Goal: Communication & Community: Answer question/provide support

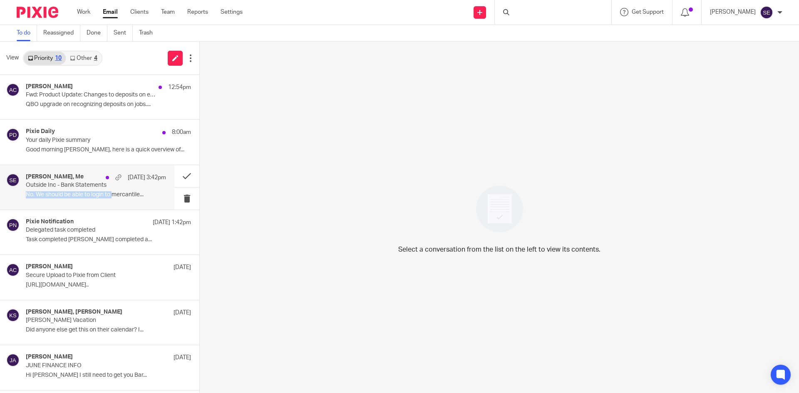
click at [115, 189] on div "Holly Utting, Me Aug 13 3:42pm Outside Inc - Bank Statements No. We should be a…" at bounding box center [96, 188] width 140 height 28
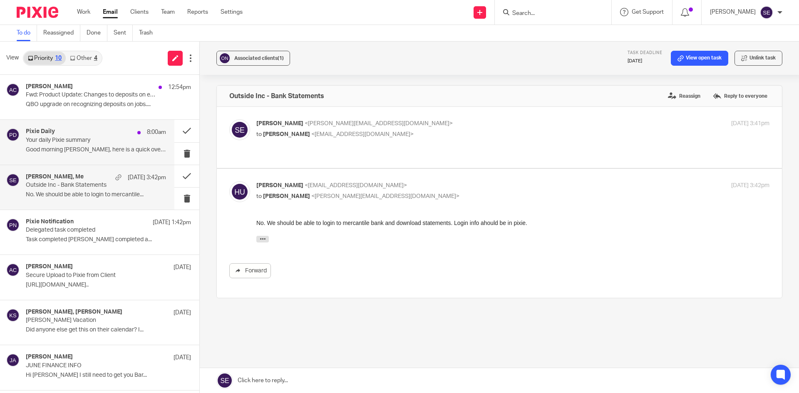
click at [111, 141] on p "Your daily Pixie summary" at bounding box center [82, 140] width 112 height 7
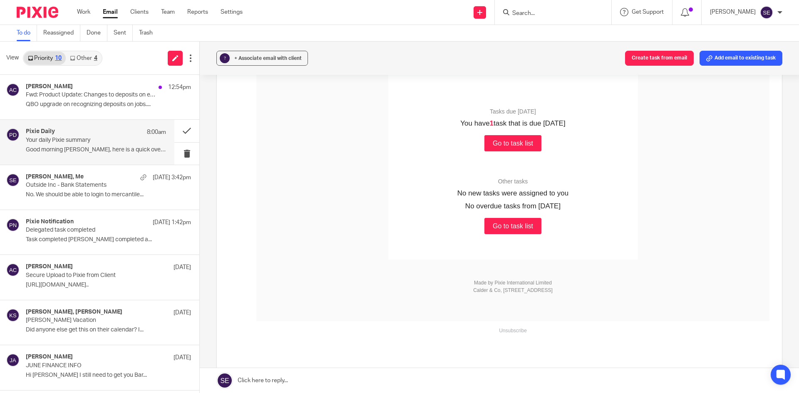
scroll to position [166, 0]
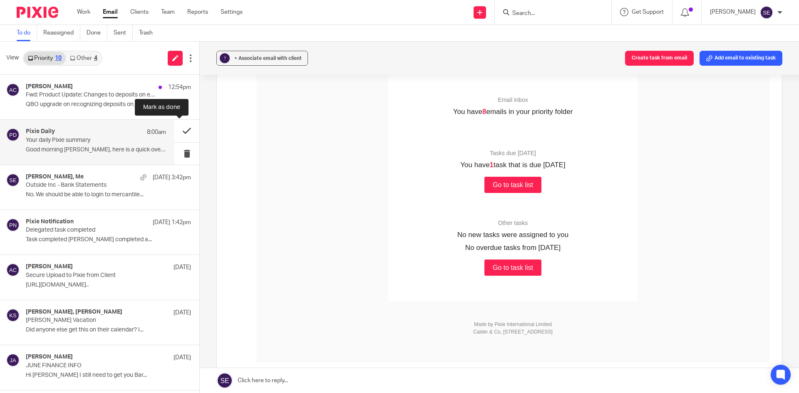
click at [175, 128] on button at bounding box center [186, 131] width 25 height 22
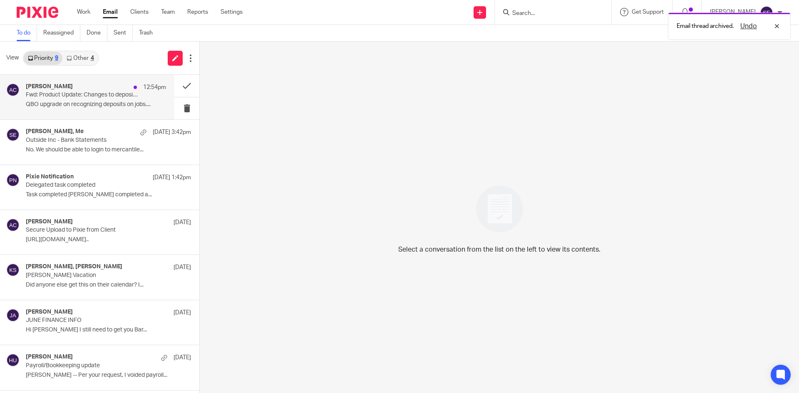
click at [122, 102] on p "QBO upgrade on recognizing deposits on jobs...." at bounding box center [96, 104] width 140 height 7
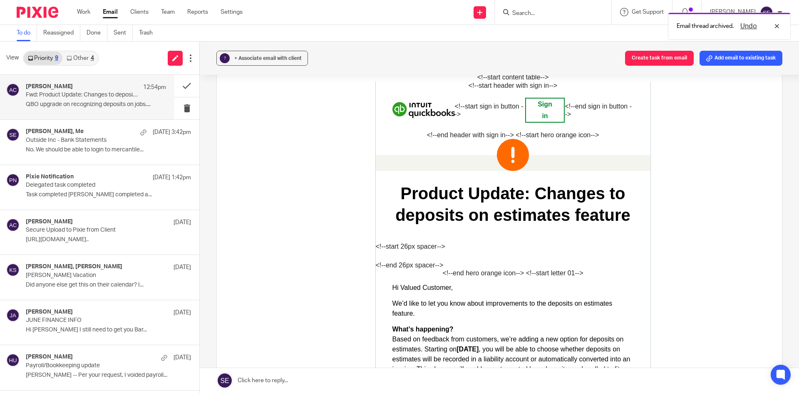
scroll to position [0, 0]
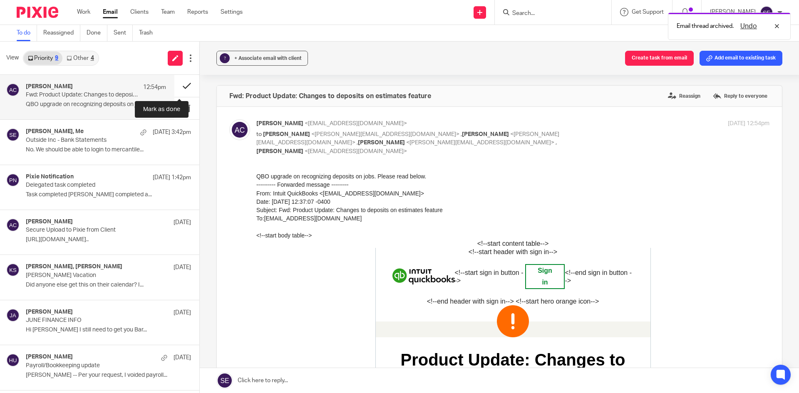
click at [174, 85] on button at bounding box center [186, 86] width 25 height 22
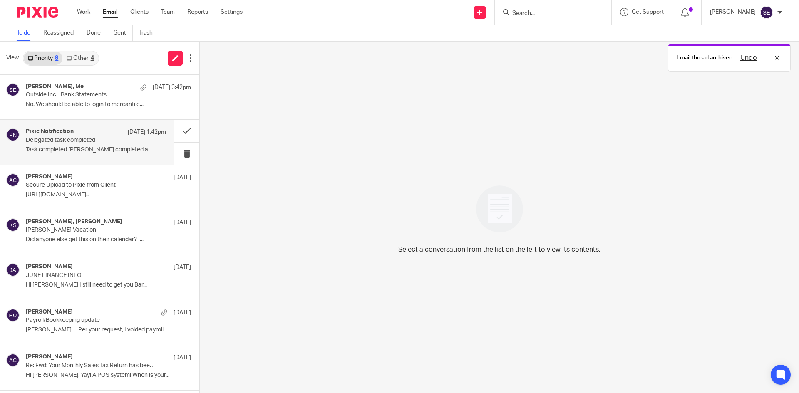
drag, startPoint x: 111, startPoint y: 150, endPoint x: 121, endPoint y: 148, distance: 11.1
click at [111, 151] on p "Task completed Holly Utting completed a..." at bounding box center [96, 149] width 140 height 7
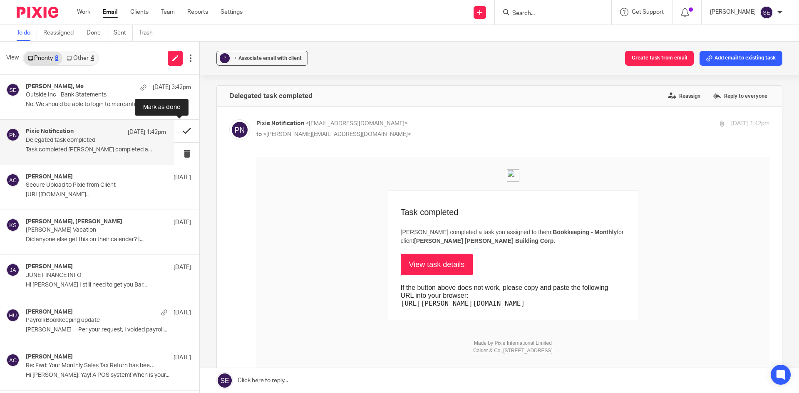
click at [183, 136] on button at bounding box center [186, 131] width 25 height 22
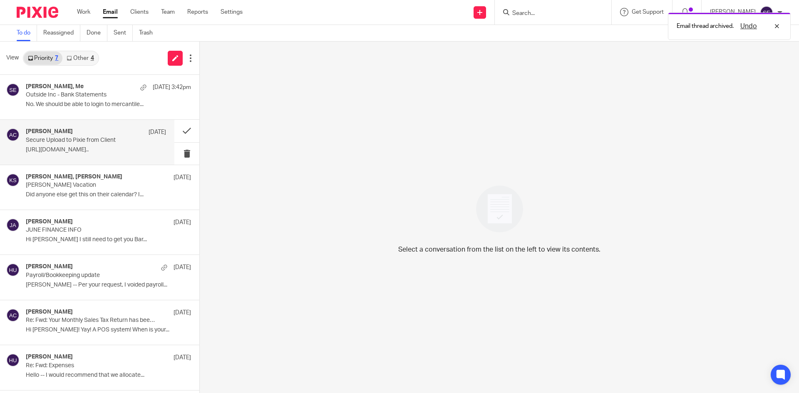
click at [117, 148] on p "https://www.loom.com/share/0b996de45b39464380cc..." at bounding box center [96, 149] width 140 height 7
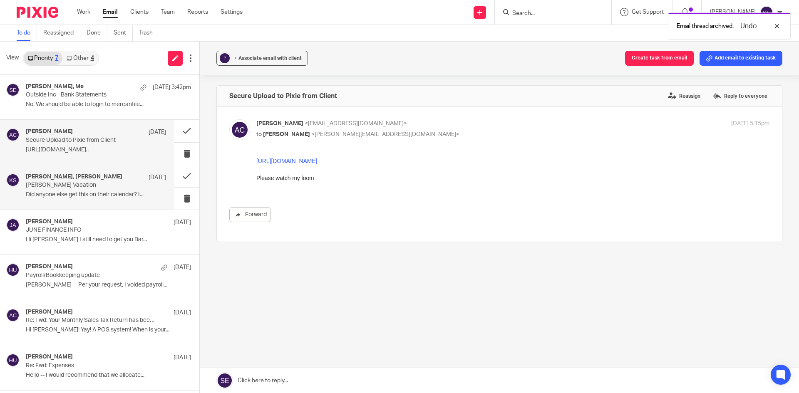
click at [124, 181] on div "Amy Corfixsen, Kelly Salmon Jul 29" at bounding box center [96, 178] width 140 height 8
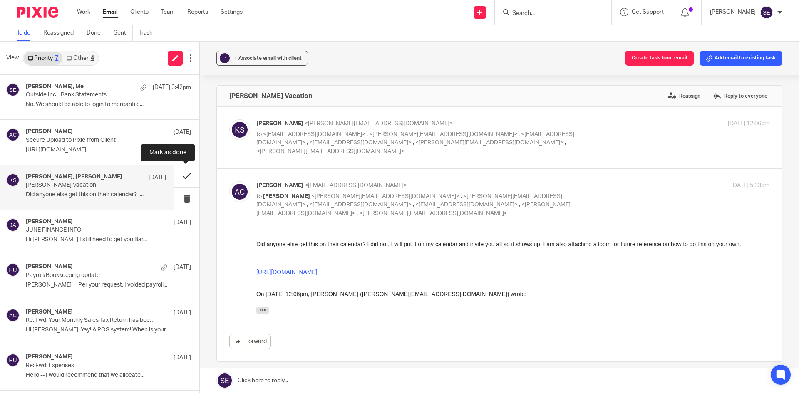
click at [186, 168] on button at bounding box center [186, 176] width 25 height 22
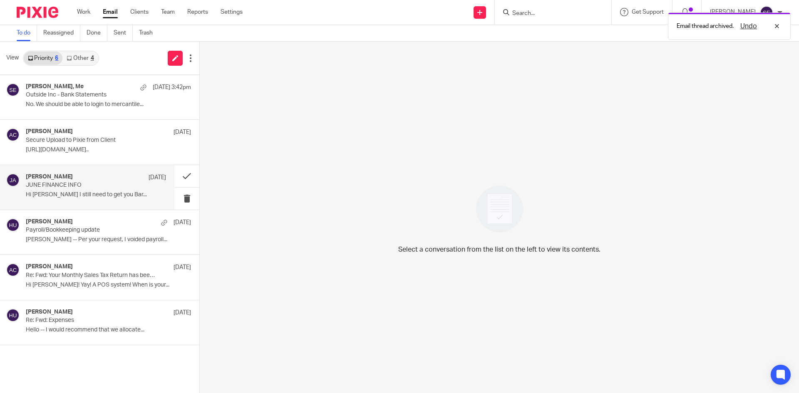
click at [115, 179] on div "JOE ARBANAS Jul 2" at bounding box center [96, 178] width 140 height 8
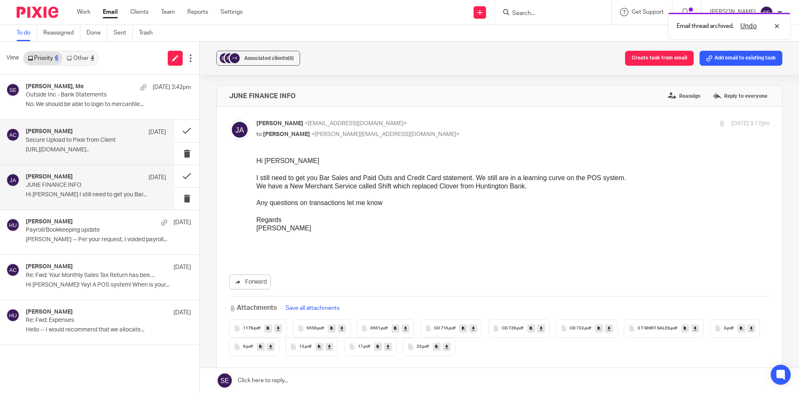
click at [94, 137] on p "Secure Upload to Pixie from Client" at bounding box center [82, 140] width 112 height 7
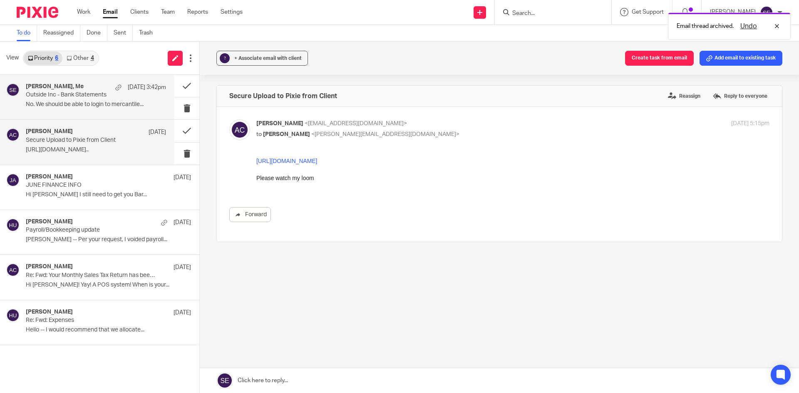
click at [103, 114] on div "Holly Utting, Me Aug 13 3:42pm Outside Inc - Bank Statements No. We should be a…" at bounding box center [87, 97] width 174 height 45
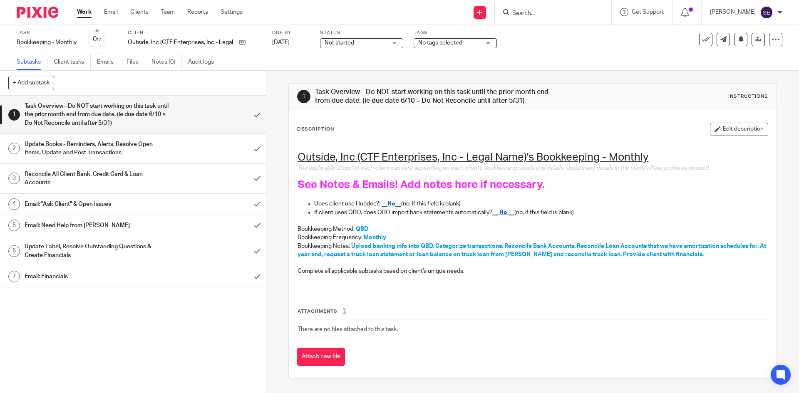
drag, startPoint x: 146, startPoint y: 148, endPoint x: 142, endPoint y: 143, distance: 6.8
click at [146, 148] on h1 "Update Books - Reminders, Alerts, Resolve Open Items, Update and Post Transacti…" at bounding box center [97, 148] width 144 height 21
click at [131, 121] on h1 "Task Overview - Do NOT start working on this task until the prior month end fro…" at bounding box center [97, 115] width 144 height 30
click at [104, 63] on link "Emails" at bounding box center [108, 62] width 23 height 16
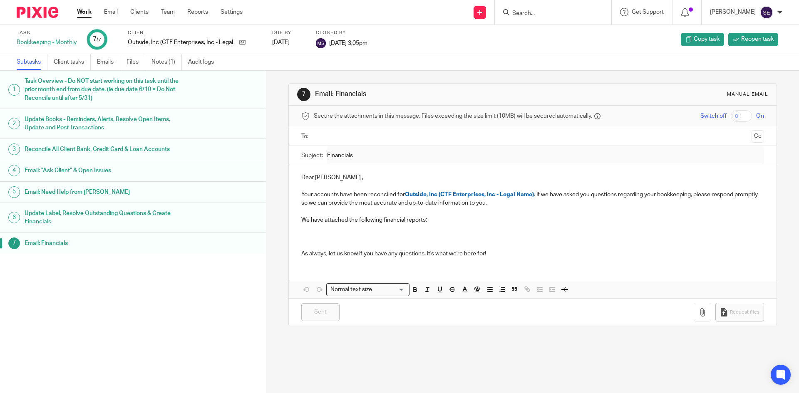
click at [90, 11] on link "Work" at bounding box center [84, 12] width 15 height 8
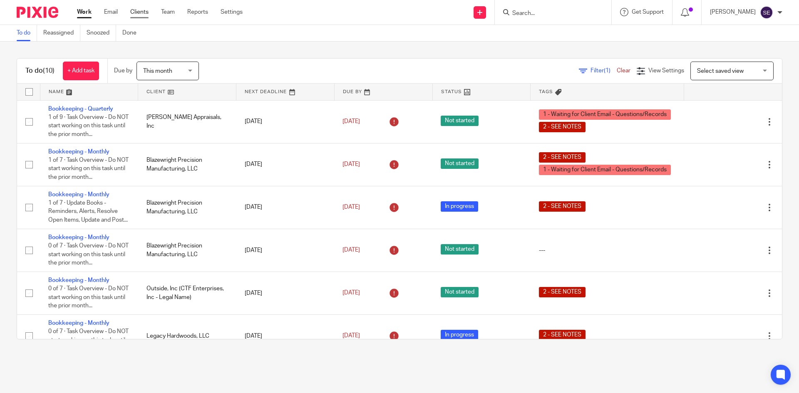
click at [142, 13] on link "Clients" at bounding box center [139, 12] width 18 height 8
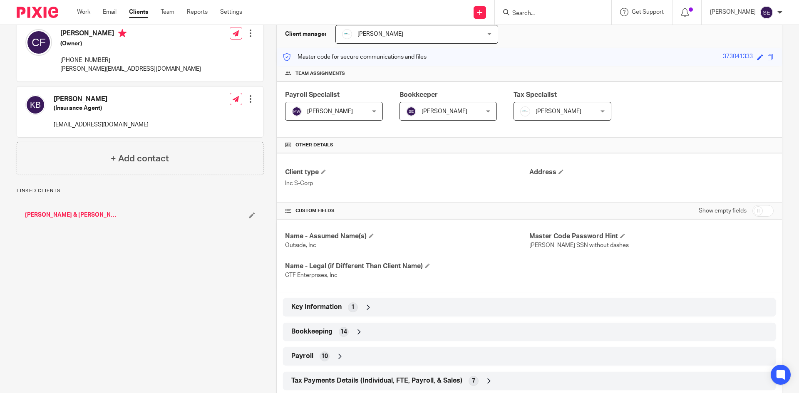
scroll to position [153, 0]
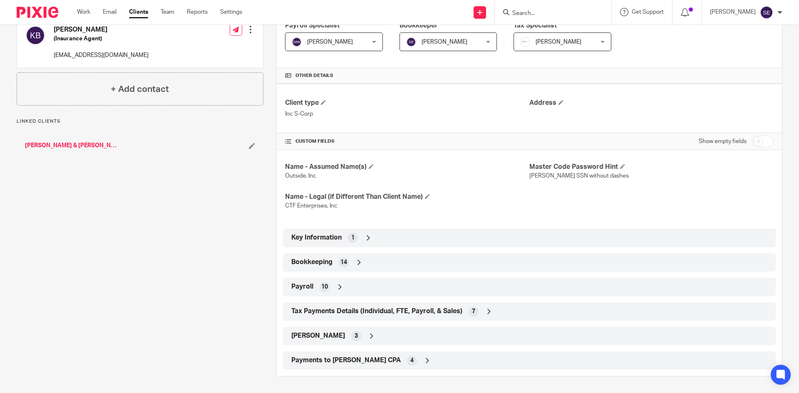
click at [427, 270] on div "Bookkeeping 14" at bounding box center [529, 262] width 493 height 18
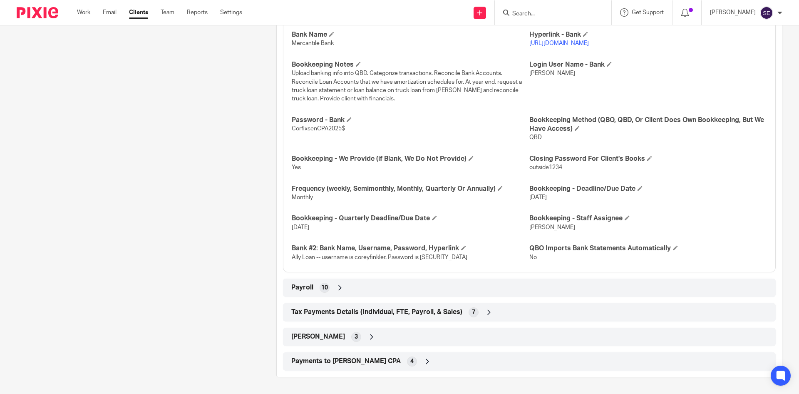
scroll to position [280, 0]
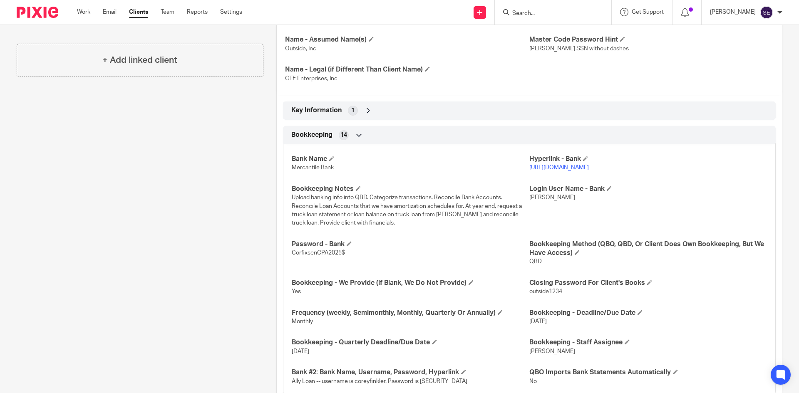
click at [555, 164] on p "https://mercbank.com/" at bounding box center [648, 168] width 238 height 8
click at [553, 169] on link "https://mercbank.com/" at bounding box center [558, 168] width 59 height 6
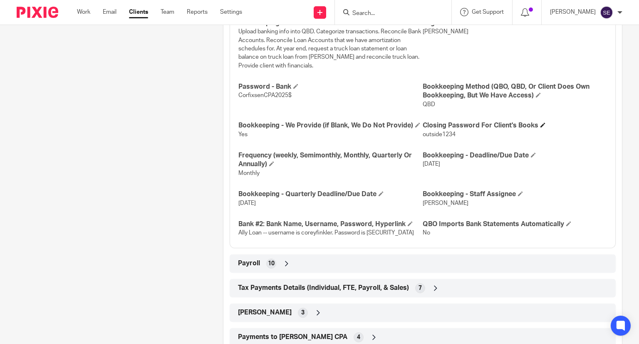
scroll to position [363, 0]
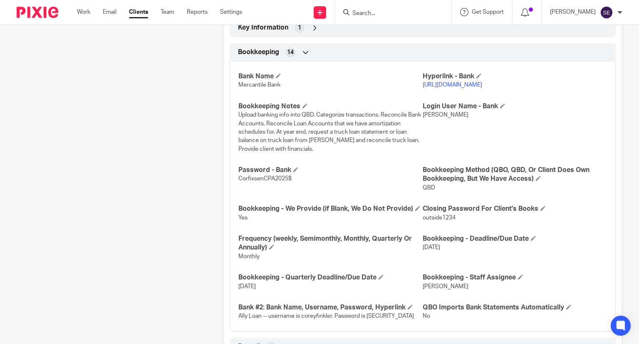
click at [423, 114] on span "hutting" at bounding box center [446, 115] width 46 height 6
copy span "hutting"
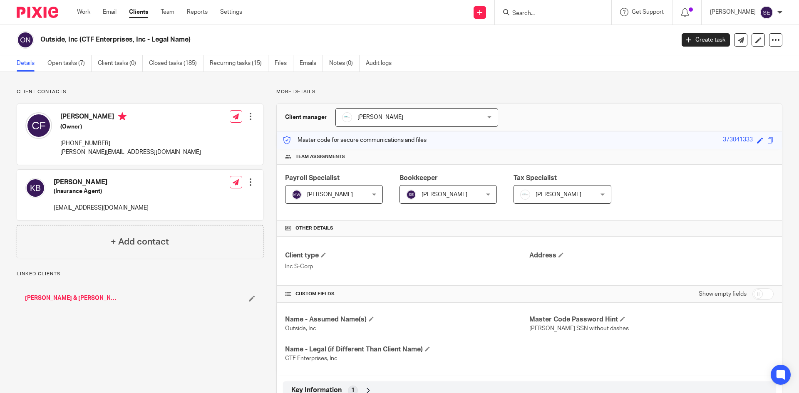
click at [299, 62] on ul "Details Open tasks (7) Client tasks (0) Closed tasks (185) Recurring tasks (15)…" at bounding box center [210, 63] width 387 height 16
click at [311, 59] on link "Emails" at bounding box center [311, 63] width 23 height 16
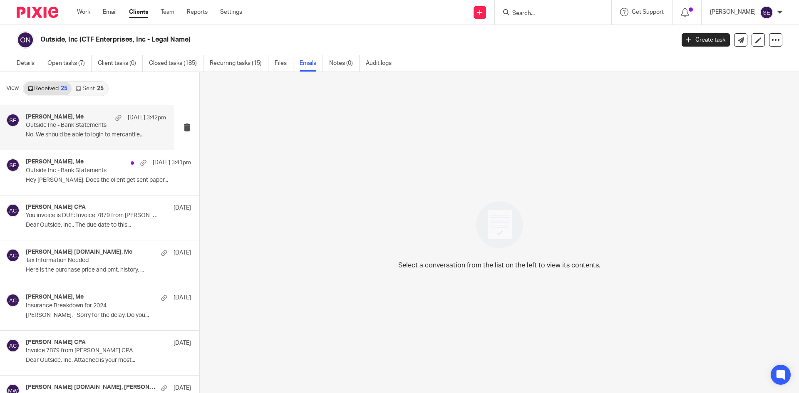
click at [71, 136] on p "No. We should be able to login to mercantile..." at bounding box center [96, 134] width 140 height 7
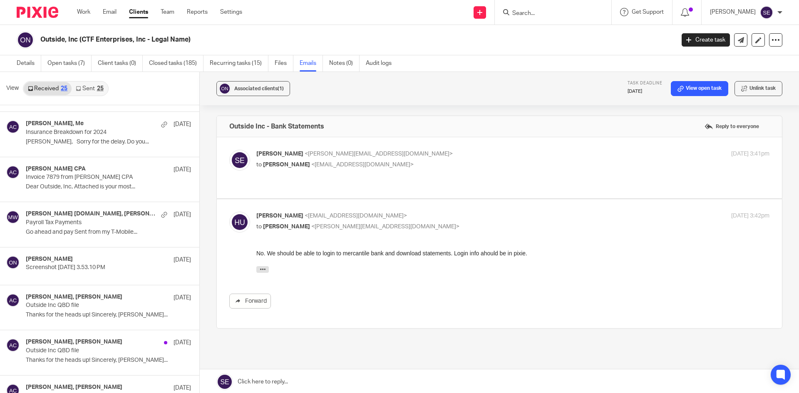
scroll to position [175, 0]
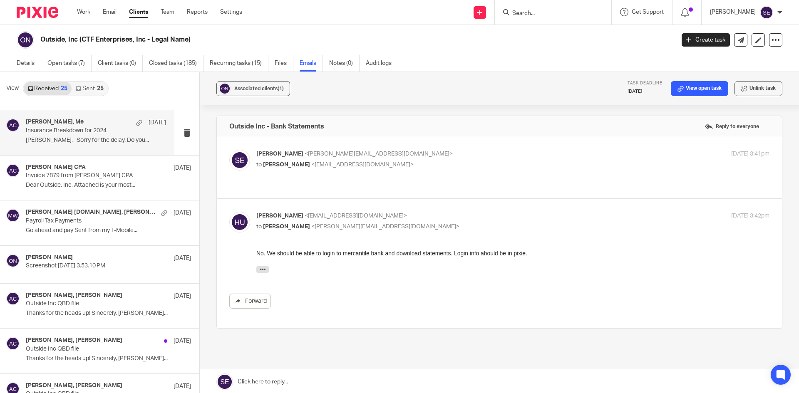
click at [84, 147] on div "Kevin Brechting, Me Jul 15 Insurance Breakdown for 2024 Amy, Sorry for the dela…" at bounding box center [87, 132] width 174 height 45
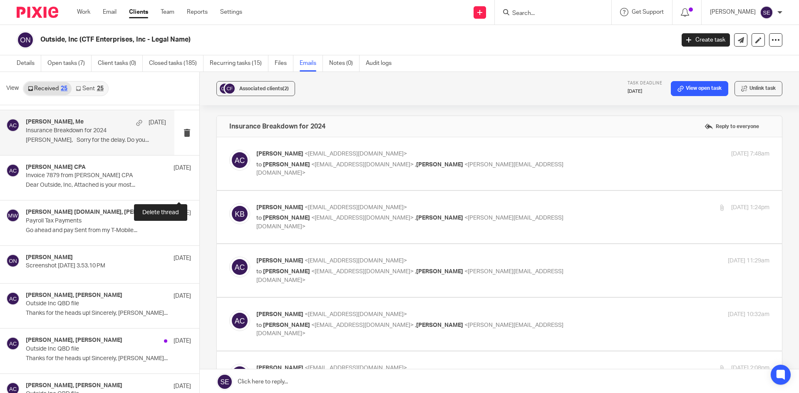
scroll to position [0, 0]
click at [369, 163] on span "<kbrechting@vtcins.com>" at bounding box center [362, 165] width 102 height 6
checkbox input "true"
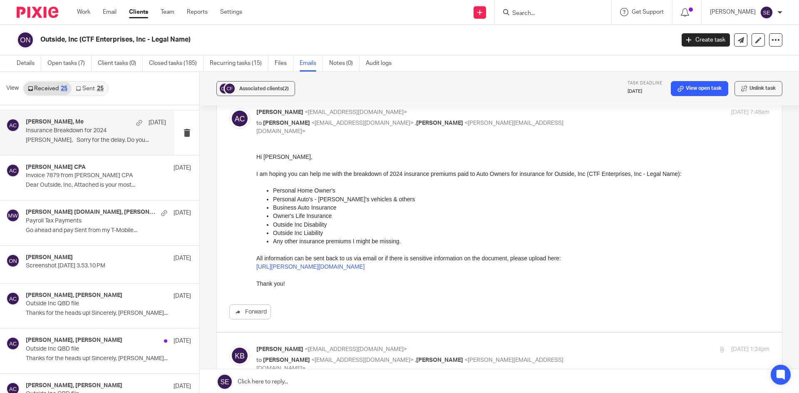
scroll to position [83, 0]
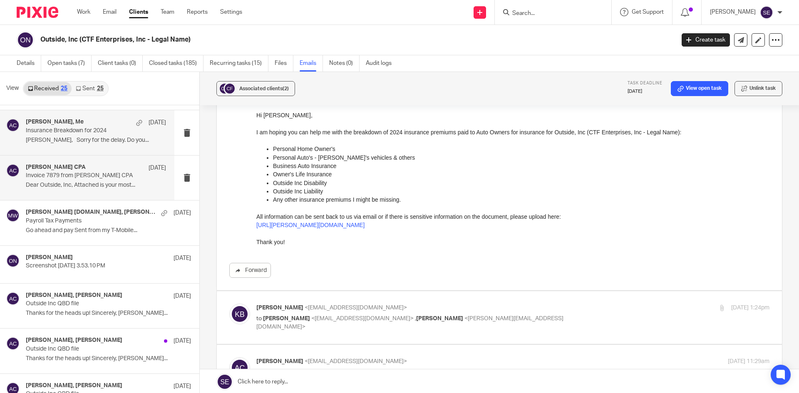
click at [124, 193] on div "Amy L Corfixsen CPA Jul 15 Invoice 7879 from Amy L Corfixsen CPA Dear Outside, …" at bounding box center [87, 178] width 174 height 45
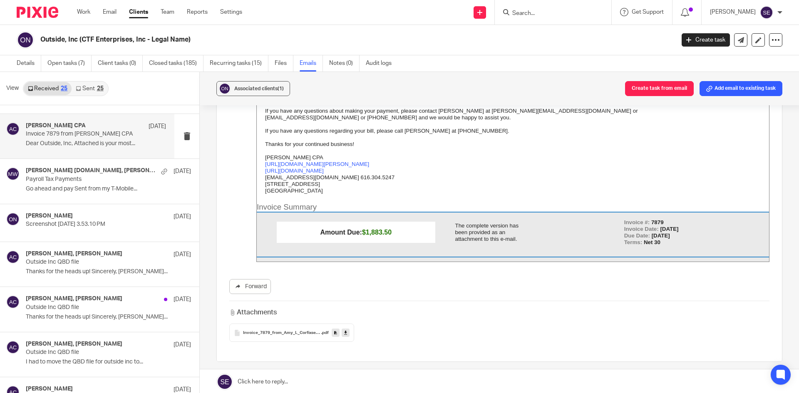
scroll to position [250, 0]
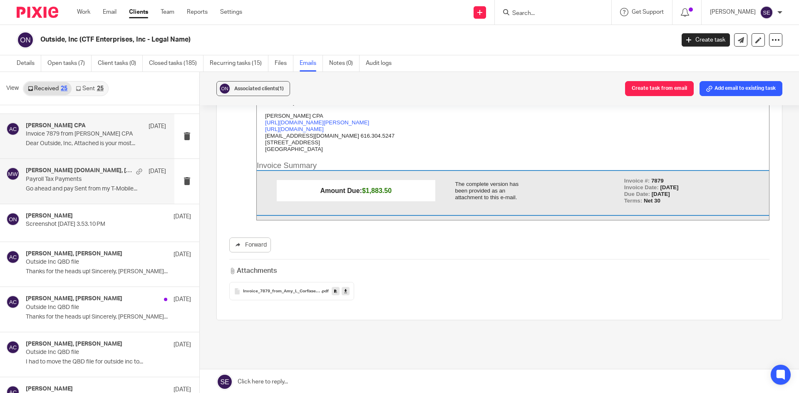
click at [97, 179] on p "Payroll Tax Payments" at bounding box center [82, 179] width 112 height 7
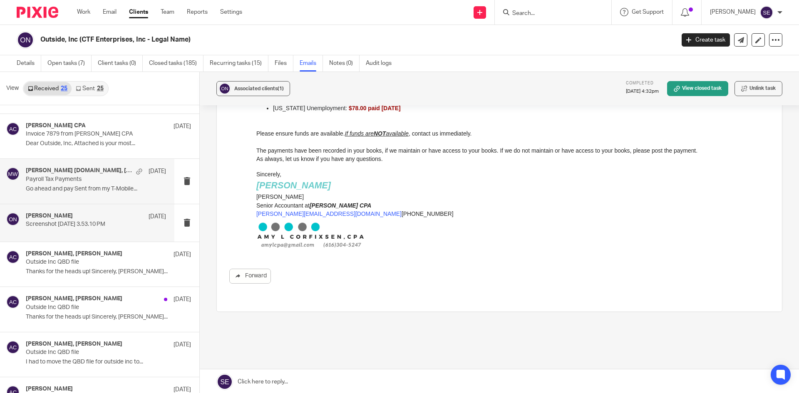
click at [95, 215] on div "Melissa Wander Jul 2" at bounding box center [96, 217] width 140 height 8
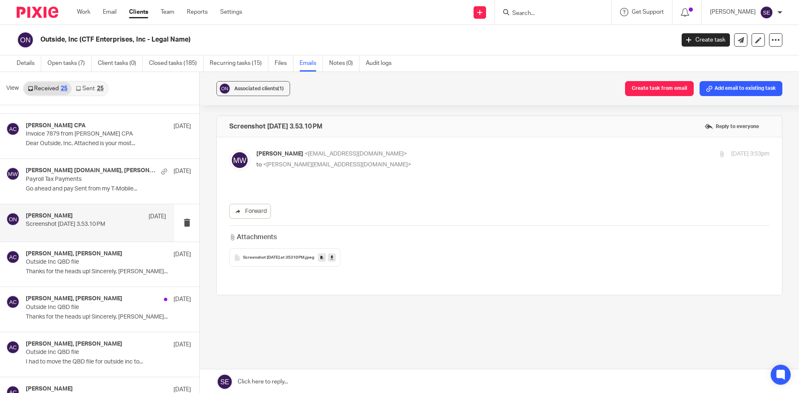
scroll to position [1, 0]
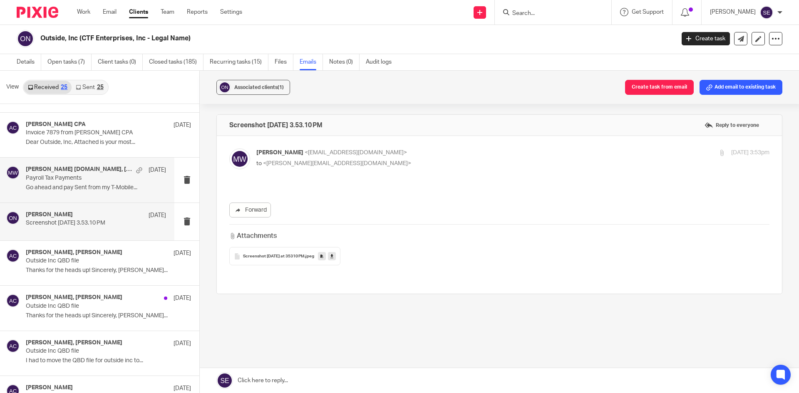
click at [108, 174] on div "corey outsideincdesign.com, Melissa Wander Jul 14" at bounding box center [96, 170] width 140 height 8
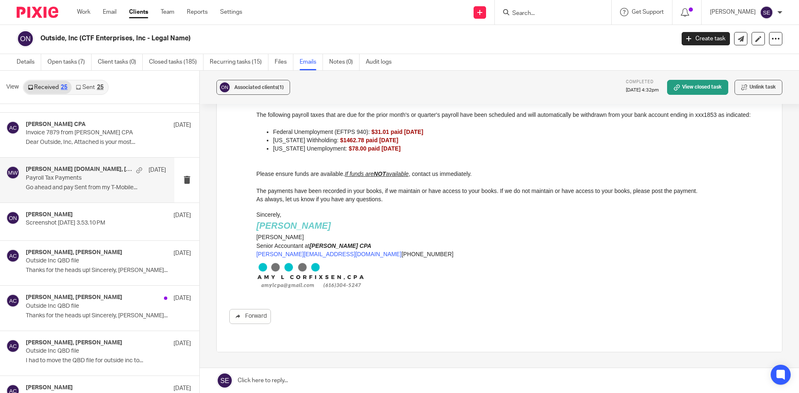
scroll to position [258, 0]
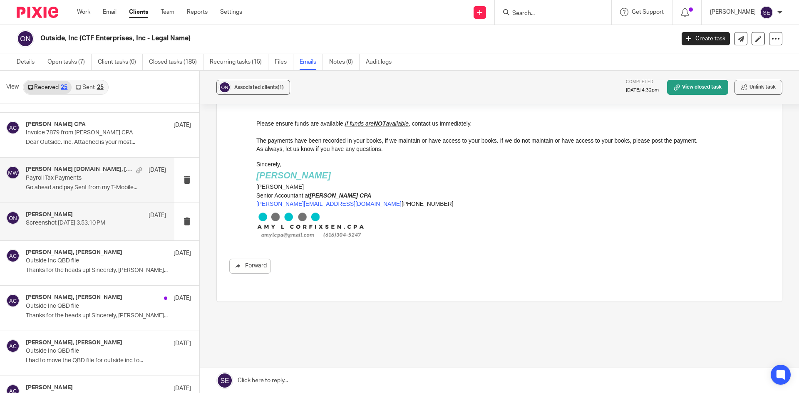
click at [121, 222] on p "Screenshot 2025-07-02 at 3.53.10 PM" at bounding box center [82, 223] width 112 height 7
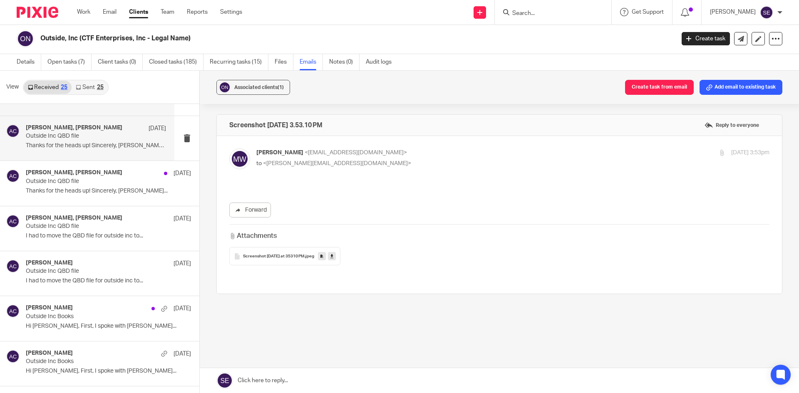
scroll to position [300, 0]
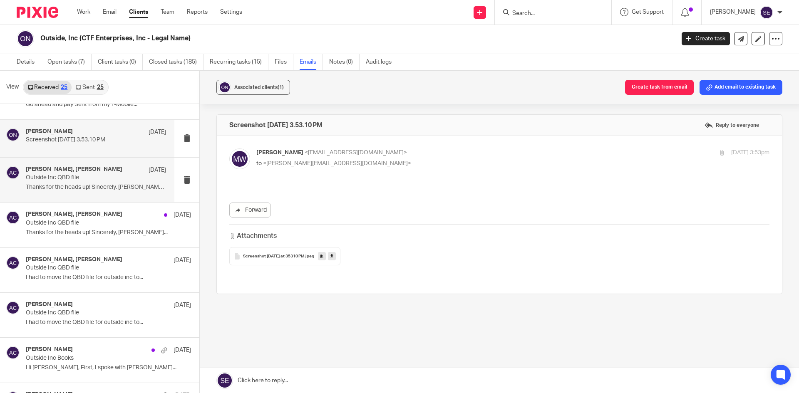
click at [85, 188] on p "Thanks for the heads up! Sincerely, Melissa..." at bounding box center [96, 187] width 140 height 7
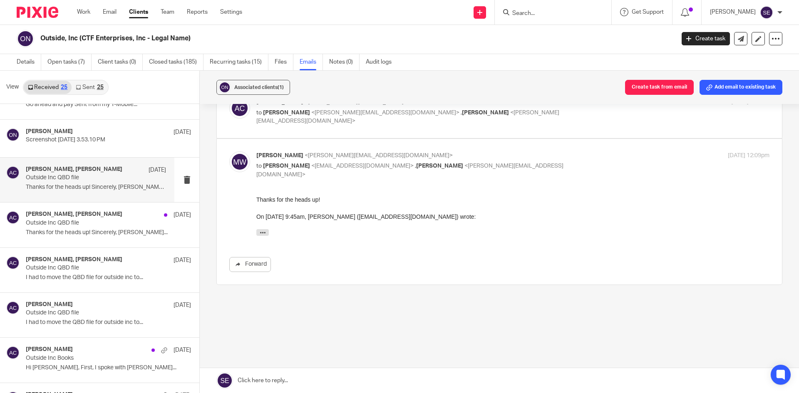
scroll to position [9, 0]
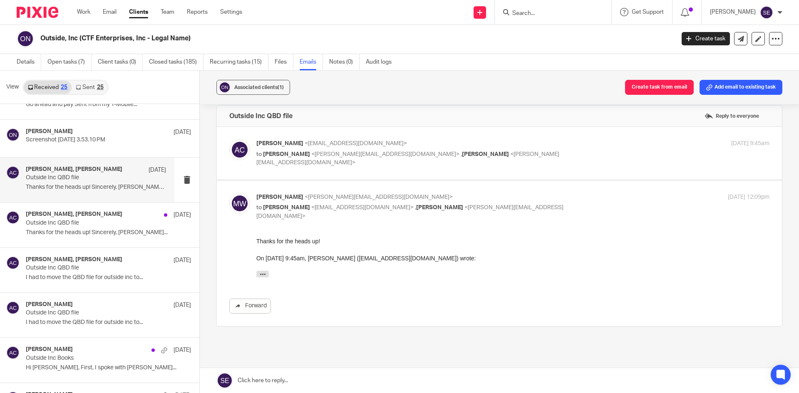
click at [286, 163] on div "Amy Corfixsen <amylcpa@gmail.com> to Melissa Wander <melissa@amylcpa.com> , Mic…" at bounding box center [499, 153] width 540 height 28
click at [371, 134] on label at bounding box center [499, 153] width 565 height 53
click at [229, 139] on input "checkbox" at bounding box center [229, 139] width 0 height 0
checkbox input "true"
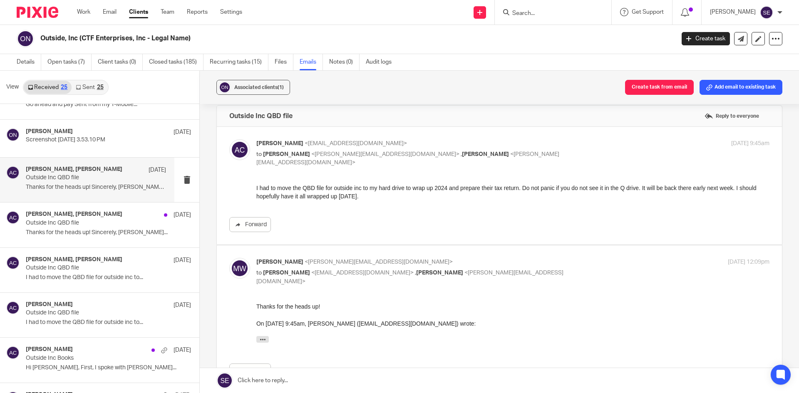
scroll to position [0, 0]
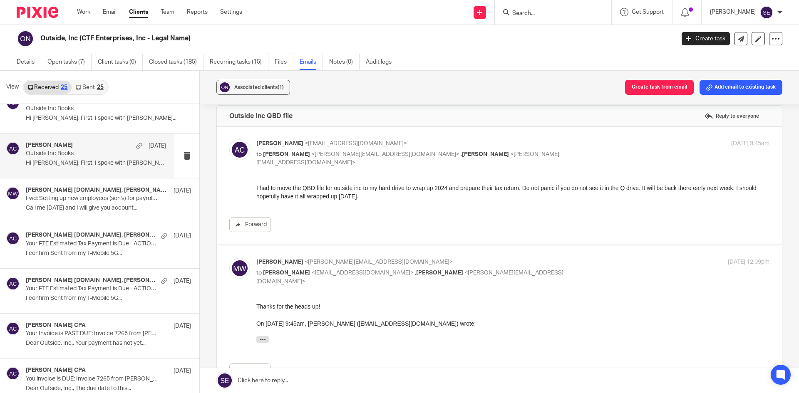
click at [78, 157] on p "Outside Inc Books" at bounding box center [82, 153] width 112 height 7
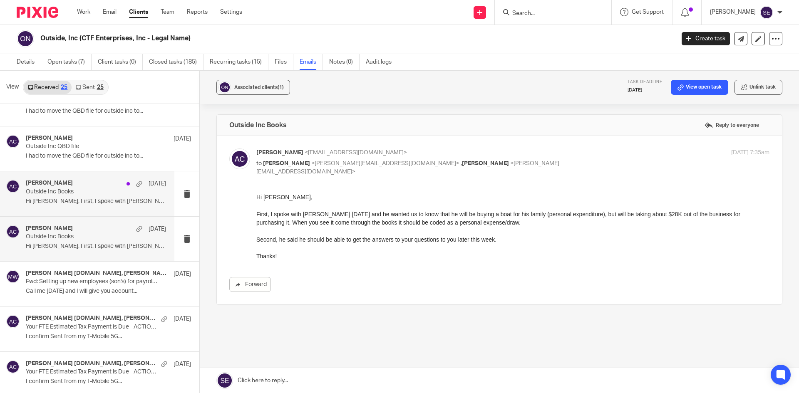
click at [92, 194] on p "Outside Inc Books" at bounding box center [82, 191] width 112 height 7
click at [104, 191] on p "Outside Inc Books" at bounding box center [82, 191] width 112 height 7
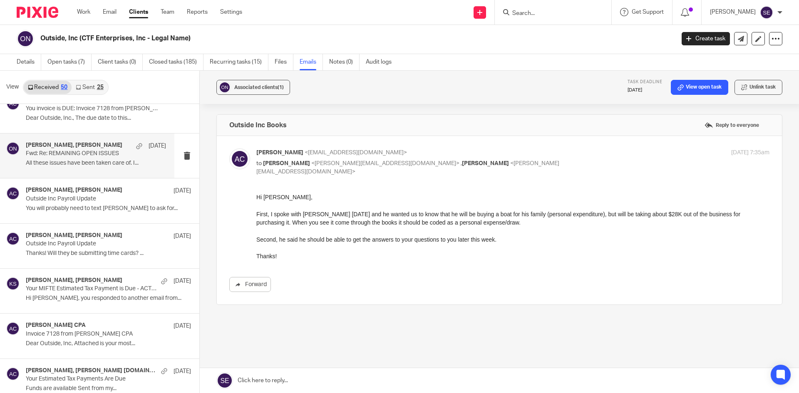
click at [102, 170] on div "Melissa Wander, Holly Utting Jan 6 Fwd: Re: REMAINING OPEN ISSUES All these iss…" at bounding box center [87, 156] width 174 height 45
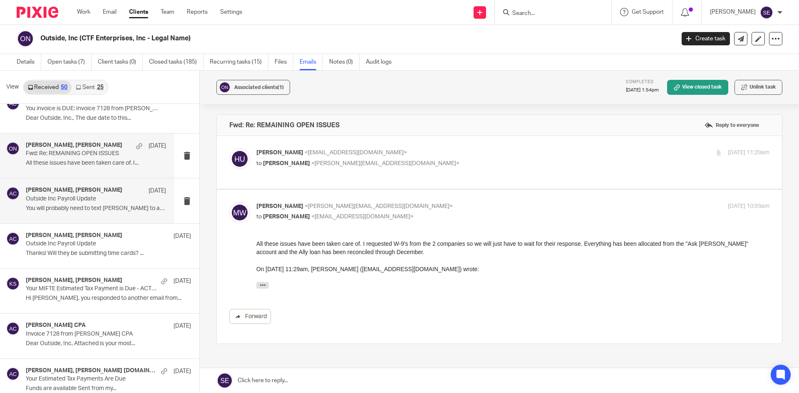
click at [75, 207] on p "You will probably need to text [PERSON_NAME] to ask for..." at bounding box center [96, 208] width 140 height 7
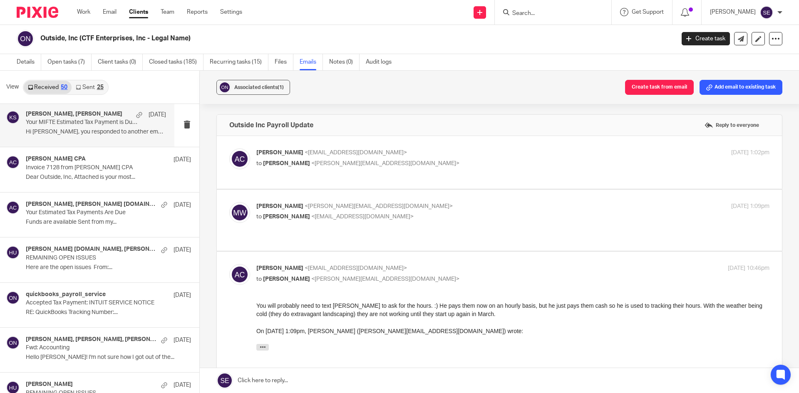
click at [132, 118] on div "[DATE]" at bounding box center [149, 115] width 34 height 8
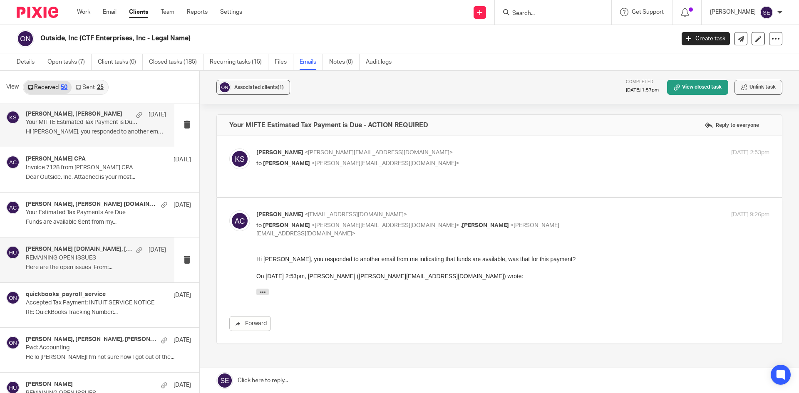
click at [100, 267] on p "Here are the open issues From:..." at bounding box center [96, 267] width 140 height 7
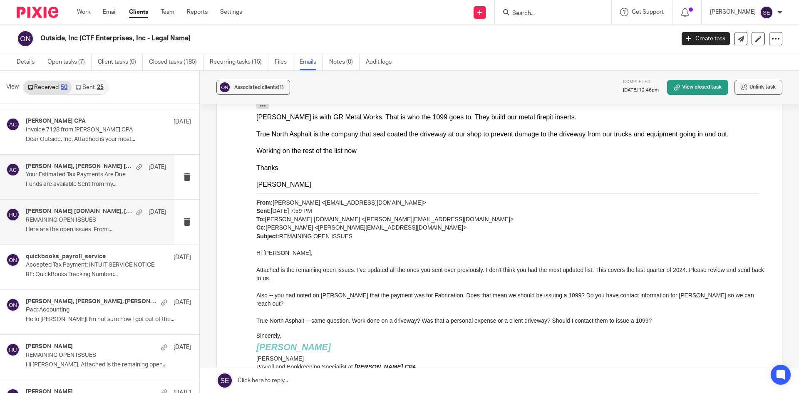
scroll to position [1294, 0]
click at [91, 89] on link "Sent 25" at bounding box center [90, 87] width 36 height 13
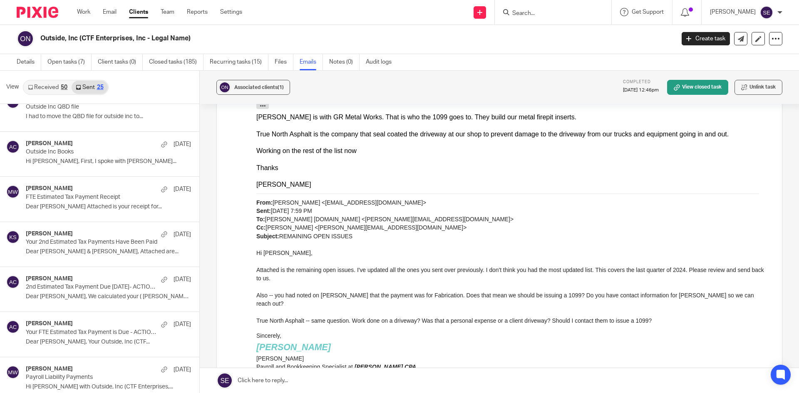
scroll to position [468, 0]
click at [86, 169] on div "Amy Corfixsen Jun 25 Outside Inc Books Hi Michelle, First, I spoke with Corey..." at bounding box center [87, 153] width 174 height 45
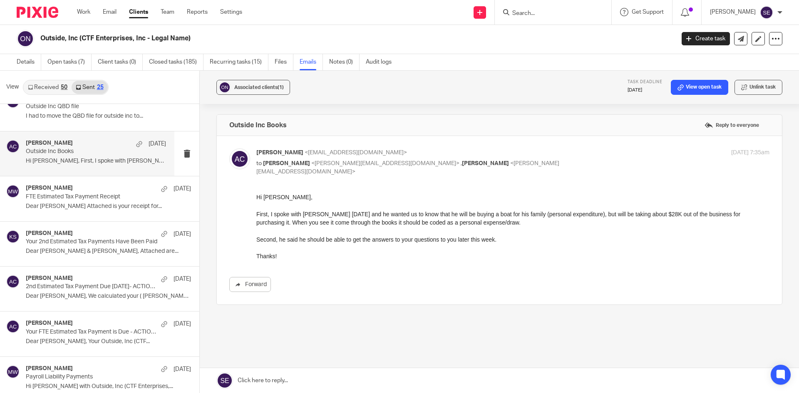
scroll to position [0, 0]
click at [99, 157] on div "Amy Corfixsen Jun 25 Outside Inc Books Hi Michelle, First, I spoke with Corey..." at bounding box center [96, 154] width 140 height 28
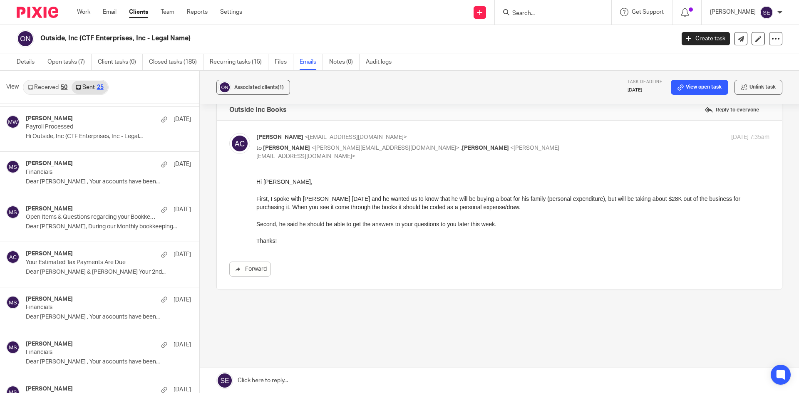
scroll to position [764, 0]
click at [106, 173] on p "Financials" at bounding box center [82, 172] width 112 height 7
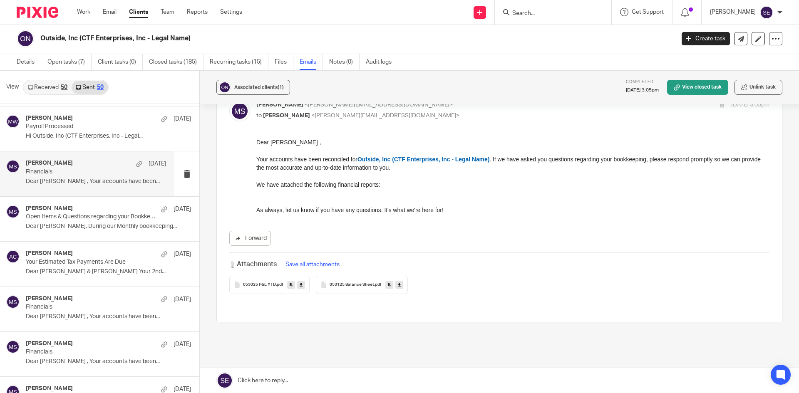
scroll to position [77, 0]
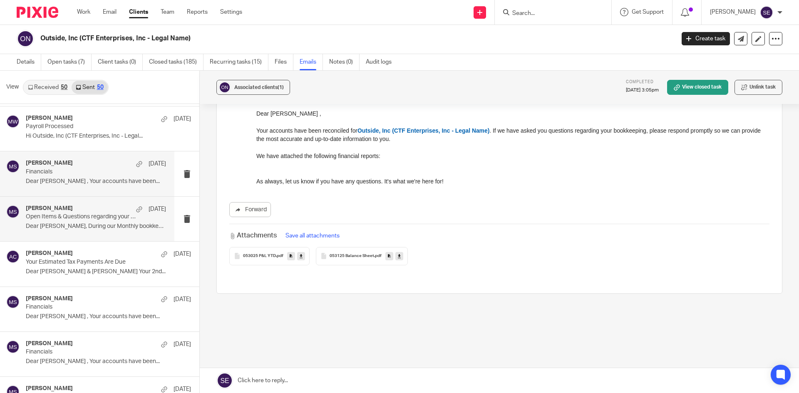
click at [109, 218] on p "Open Items & Questions regarding your Bookkeeping. ACTION NEEDED" at bounding box center [82, 216] width 112 height 7
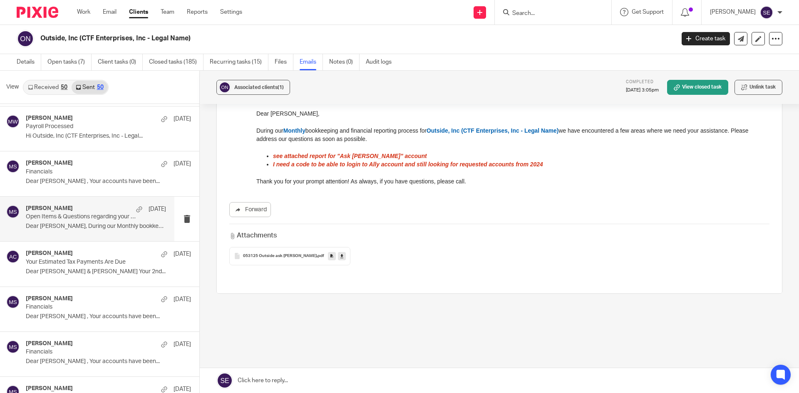
click at [317, 256] on span ".pdf" at bounding box center [320, 256] width 7 height 5
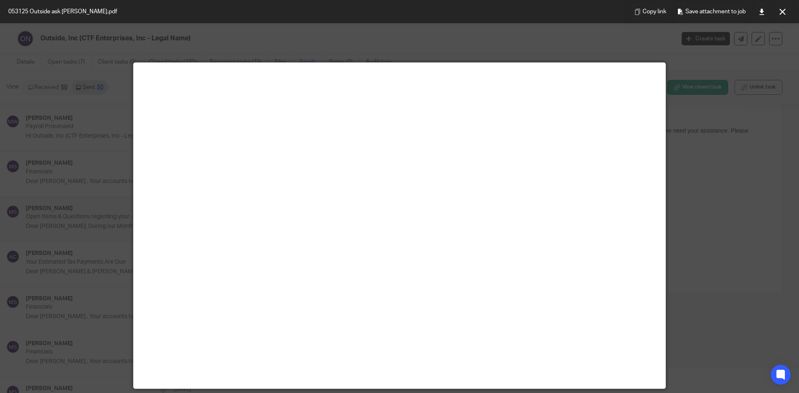
scroll to position [58, 0]
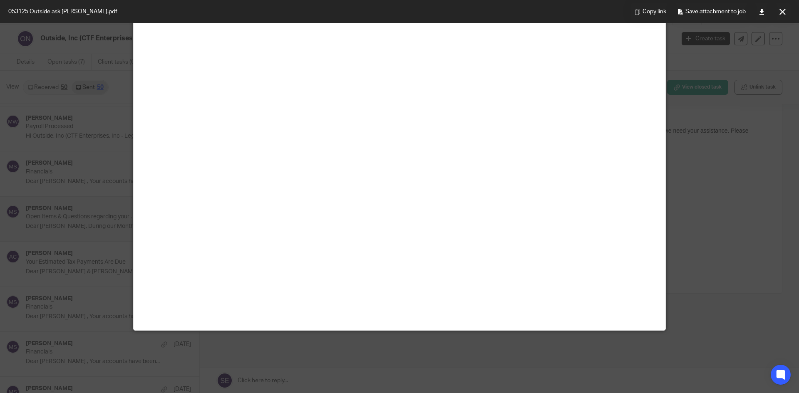
click at [99, 191] on div at bounding box center [399, 196] width 799 height 393
click at [788, 11] on button at bounding box center [782, 11] width 17 height 17
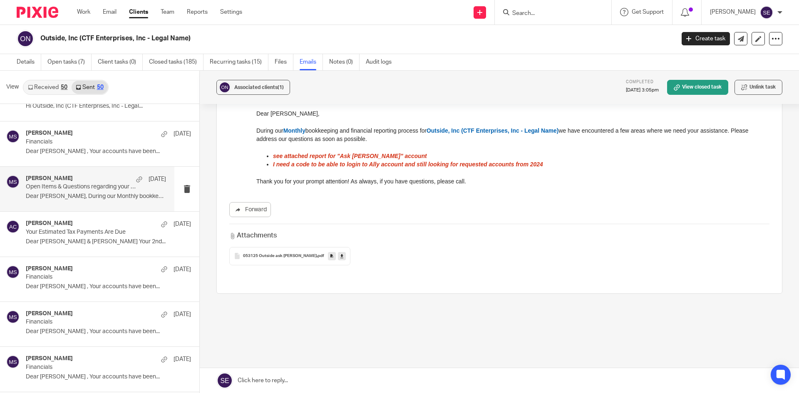
scroll to position [793, 0]
click at [74, 228] on div "Amy Corfixsen May 20" at bounding box center [96, 225] width 140 height 8
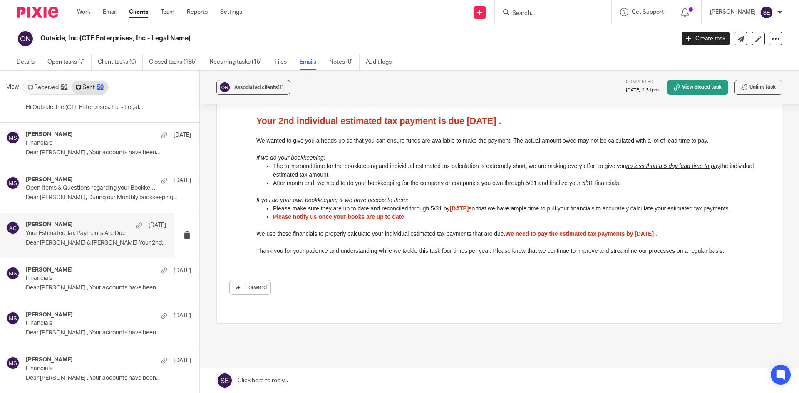
scroll to position [112, 0]
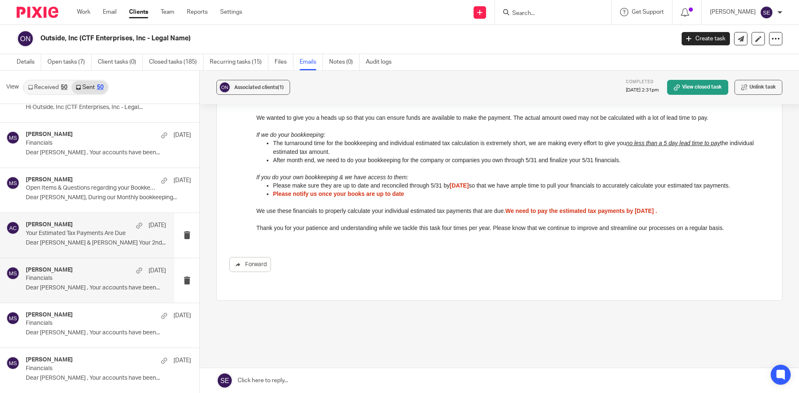
click at [92, 283] on div "Michelle Stuyvesant May 19 Financials Dear Corey , Your accounts have been..." at bounding box center [96, 281] width 140 height 28
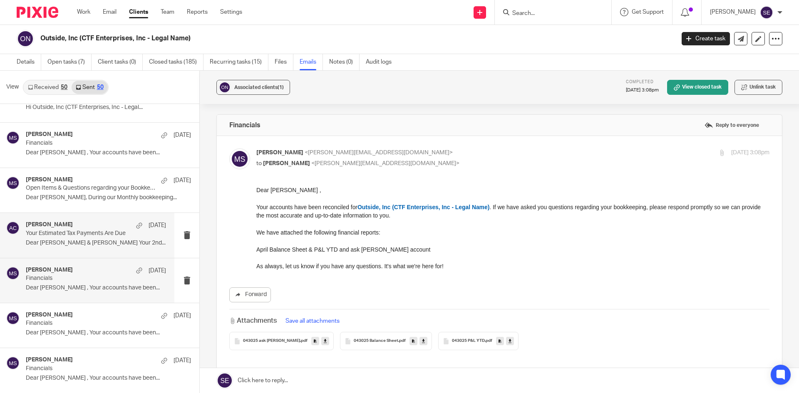
scroll to position [0, 0]
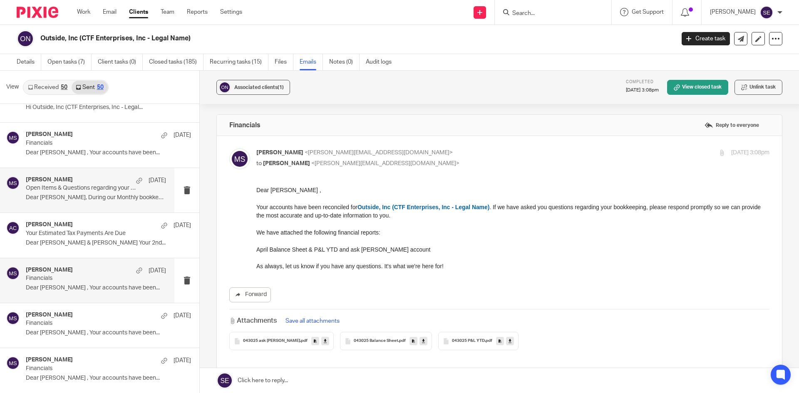
click at [111, 175] on div "Michelle Stuyvesant Jun 2 Open Items & Questions regarding your Bookkeeping. AC…" at bounding box center [87, 190] width 174 height 45
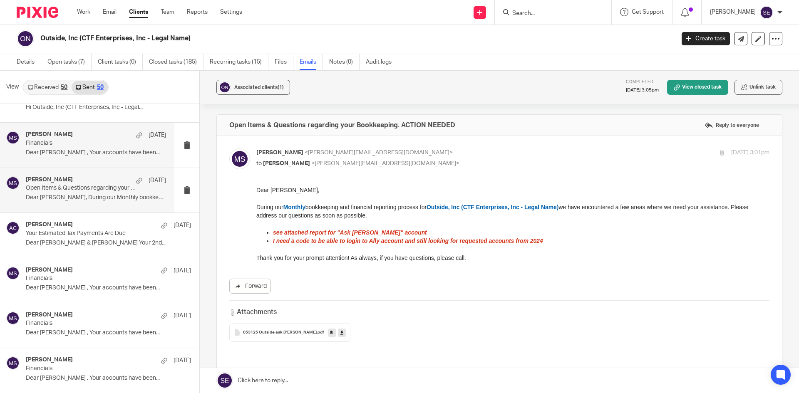
click at [99, 143] on p "Financials" at bounding box center [82, 143] width 112 height 7
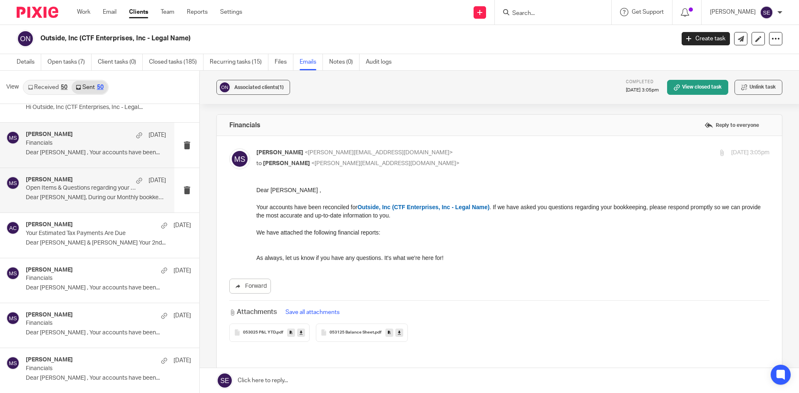
click at [94, 171] on div "Michelle Stuyvesant Jun 2 Open Items & Questions regarding your Bookkeeping. AC…" at bounding box center [87, 190] width 174 height 45
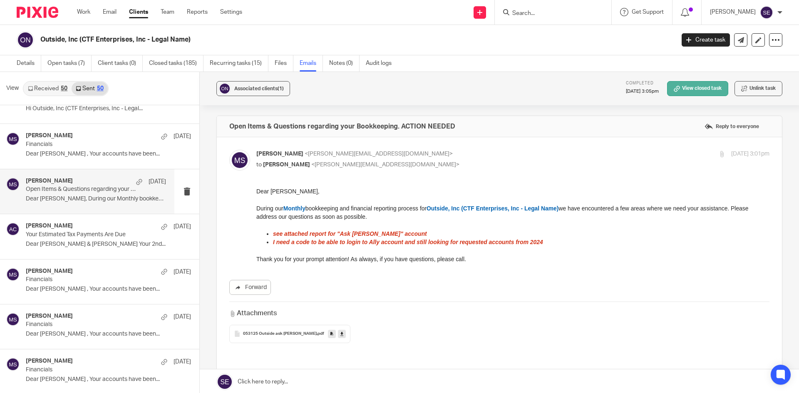
click at [698, 93] on link "View closed task" at bounding box center [697, 88] width 61 height 15
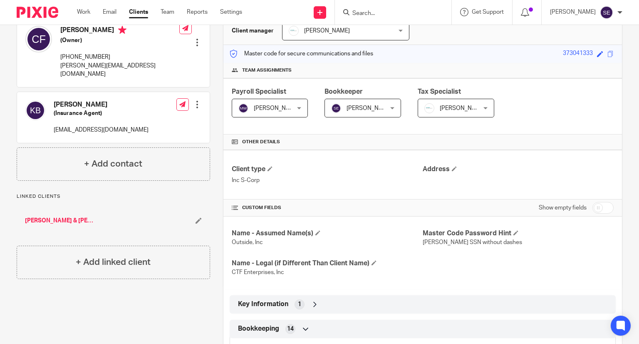
scroll to position [53, 0]
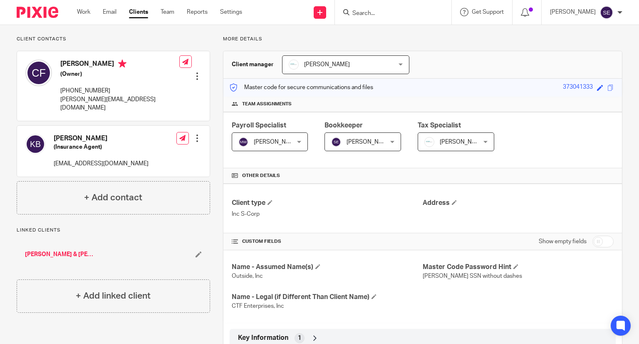
click at [92, 10] on ul "Work Email Clients Team Reports Settings" at bounding box center [166, 12] width 178 height 8
click at [80, 15] on link "Work" at bounding box center [83, 12] width 13 height 8
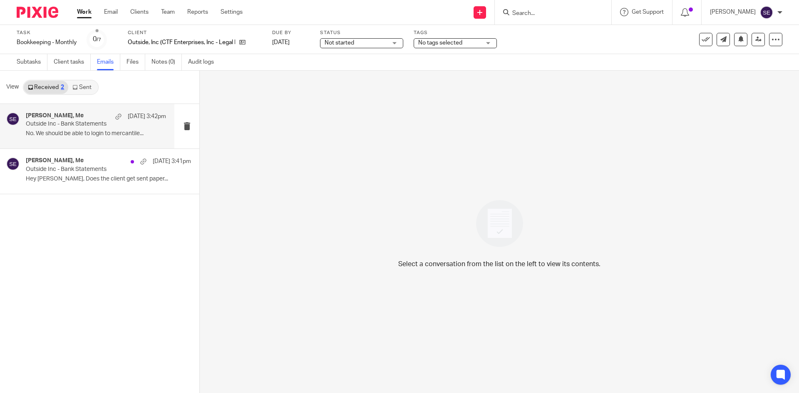
click at [53, 124] on p "Outside Inc - Bank Statements" at bounding box center [82, 124] width 112 height 7
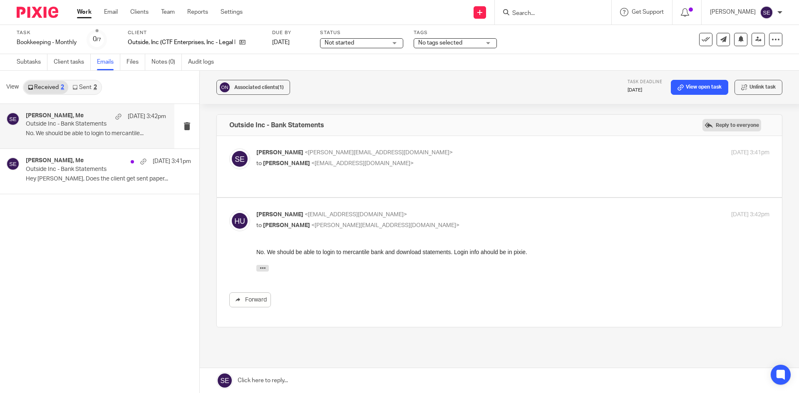
click at [709, 121] on label "Reply to everyone" at bounding box center [731, 125] width 59 height 12
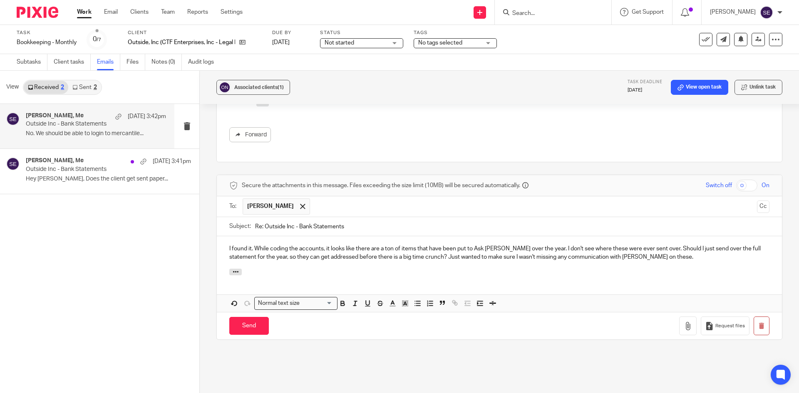
click at [377, 240] on div "I found it. While coding the accounts, it looks like there are a ton of items t…" at bounding box center [499, 252] width 565 height 32
drag, startPoint x: 675, startPoint y: 240, endPoint x: 527, endPoint y: 243, distance: 148.6
click at [527, 243] on div "I found it. While coding the accounts, it looks like there are a ton of items t…" at bounding box center [499, 252] width 565 height 32
drag, startPoint x: 648, startPoint y: 227, endPoint x: 583, endPoint y: 224, distance: 65.4
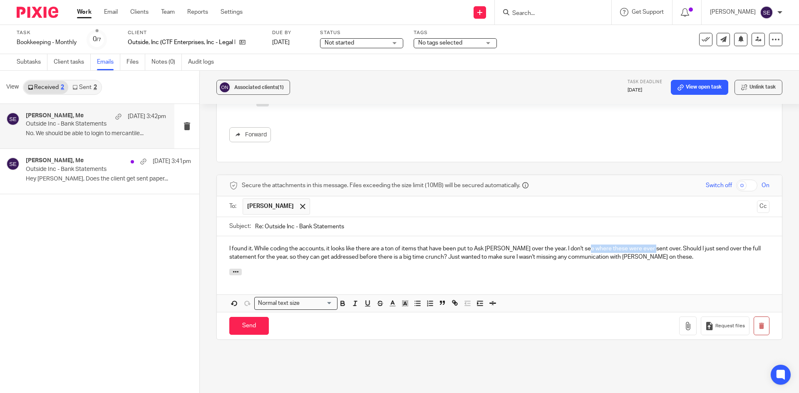
click at [583, 245] on p "I found it. While coding the accounts, it looks like there are a ton of items t…" at bounding box center [499, 253] width 540 height 17
click at [405, 269] on div at bounding box center [499, 273] width 565 height 9
click at [252, 317] on input "Send" at bounding box center [249, 326] width 40 height 18
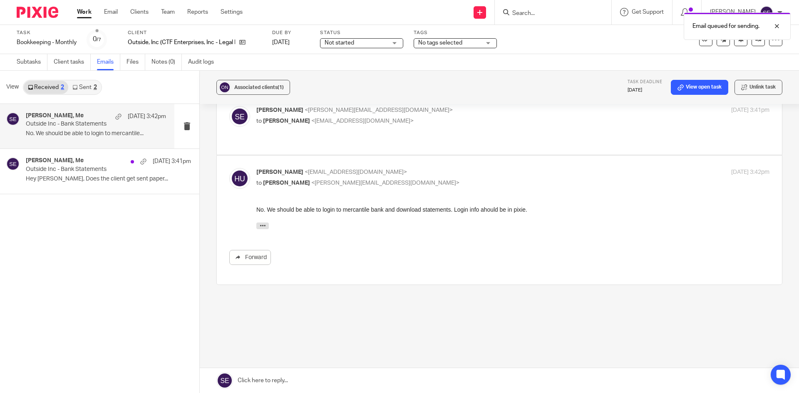
scroll to position [20, 0]
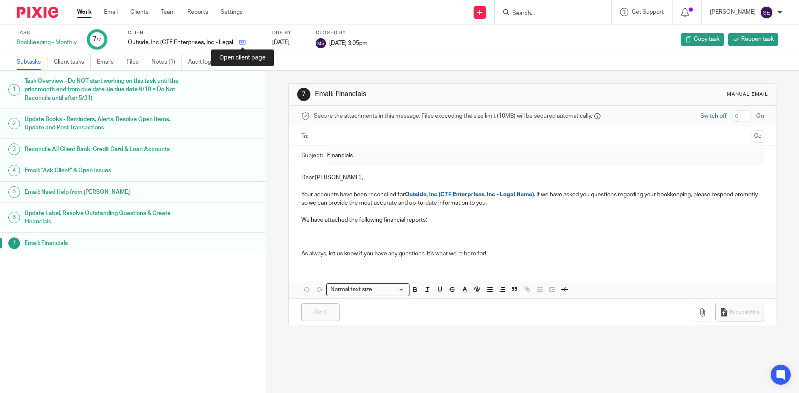
click at [243, 42] on icon at bounding box center [242, 42] width 6 height 6
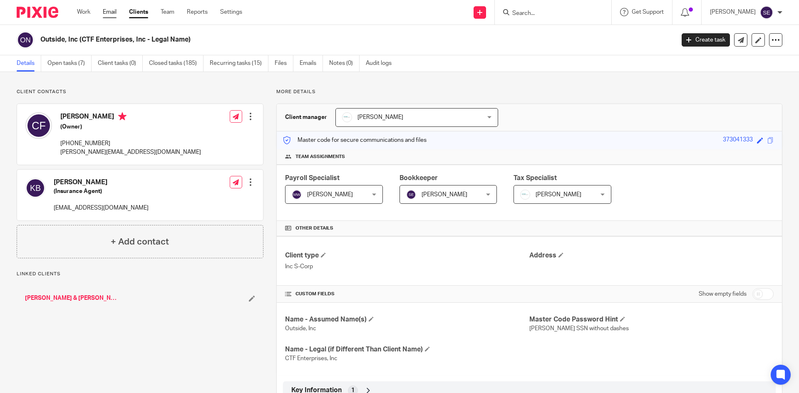
click at [114, 15] on link "Email" at bounding box center [110, 12] width 14 height 8
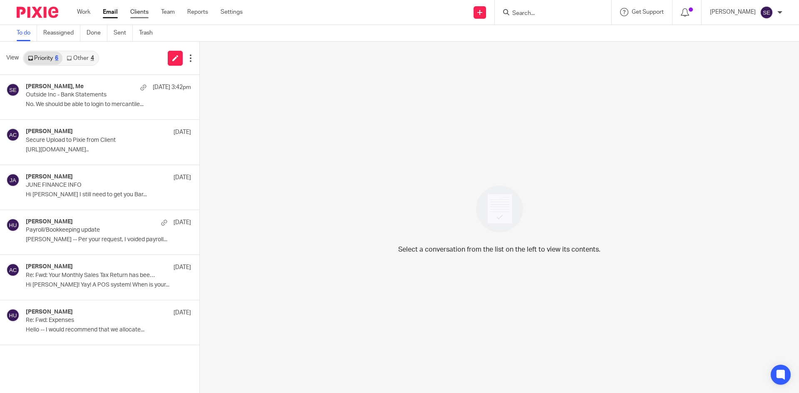
click at [135, 14] on link "Clients" at bounding box center [139, 12] width 18 height 8
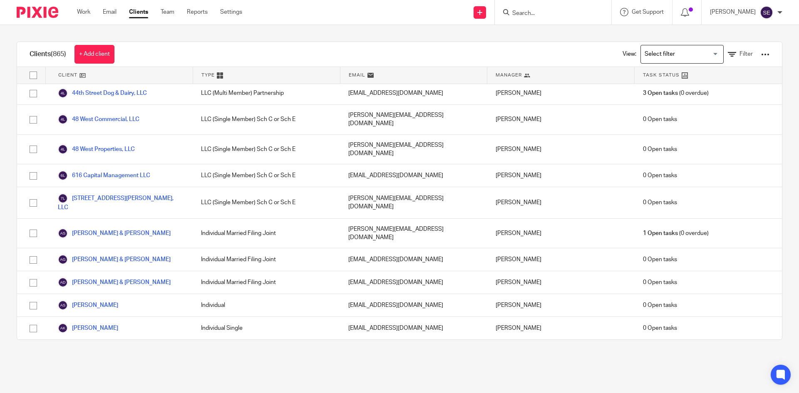
scroll to position [140, 0]
click at [122, 114] on link "48 West Commercial, LLC" at bounding box center [99, 119] width 82 height 10
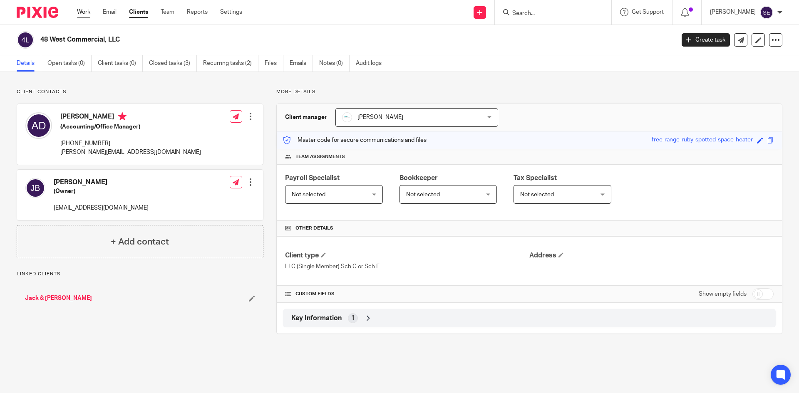
click at [87, 12] on link "Work" at bounding box center [83, 12] width 13 height 8
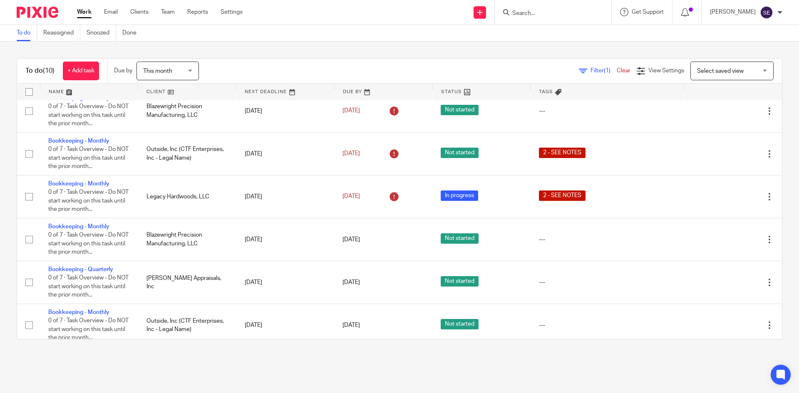
scroll to position [139, 0]
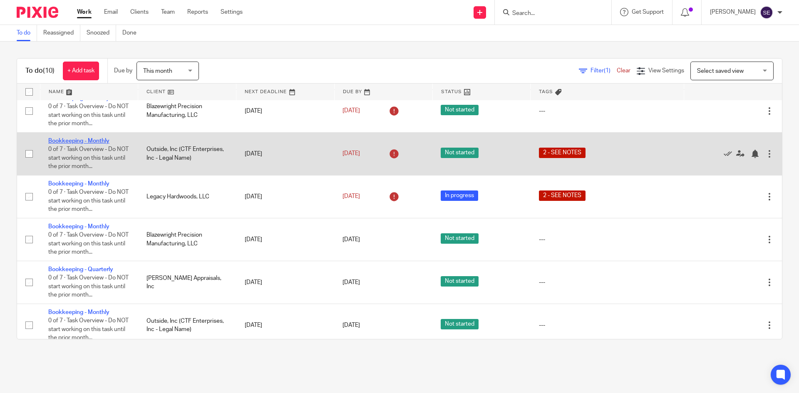
click at [89, 144] on link "Bookkeeping - Monthly" at bounding box center [78, 141] width 61 height 6
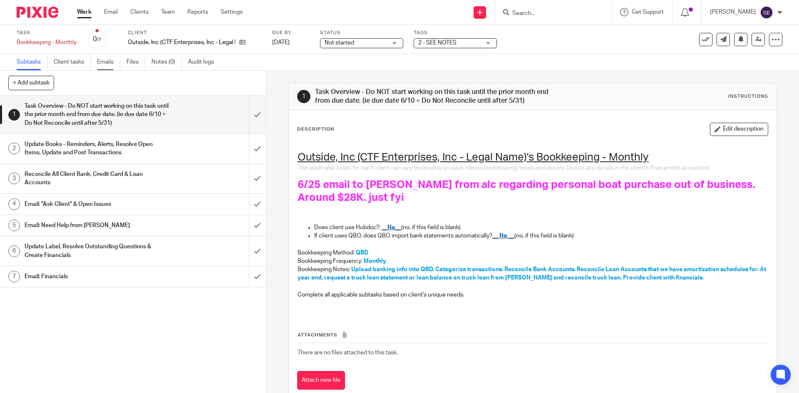
click at [107, 66] on link "Emails" at bounding box center [108, 62] width 23 height 16
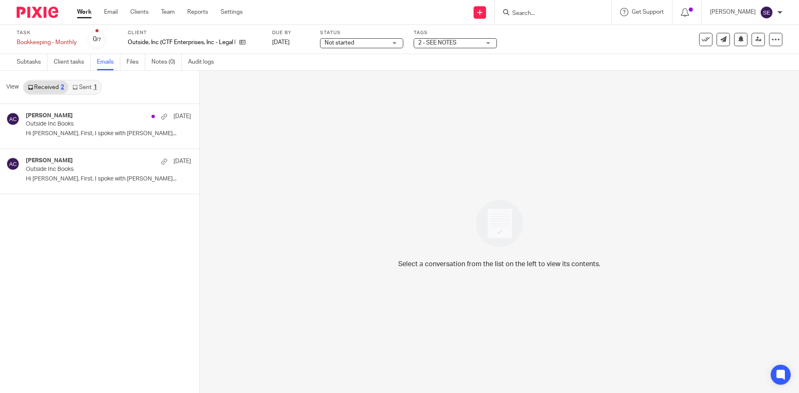
click at [44, 84] on link "Received 2" at bounding box center [46, 87] width 45 height 13
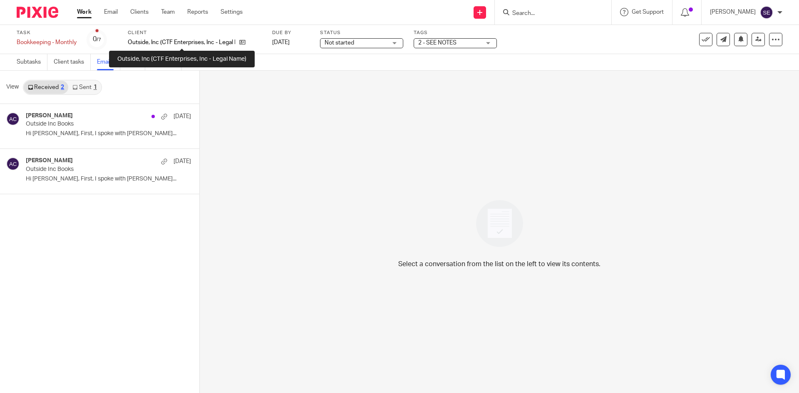
click at [166, 42] on p "Outside, Inc (CTF Enterprises, Inc - Legal Name)" at bounding box center [181, 42] width 107 height 8
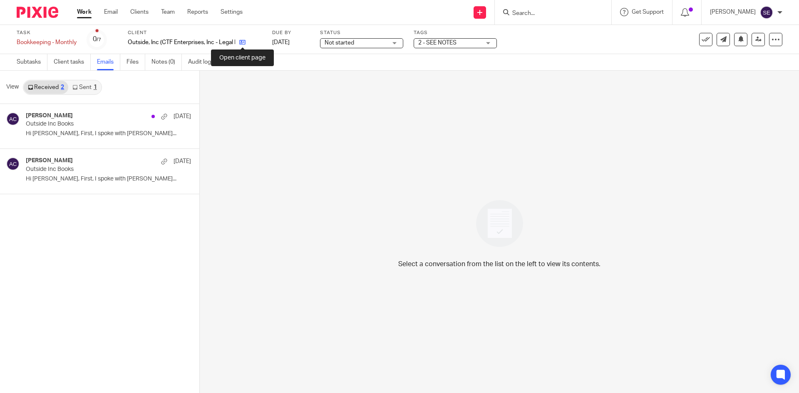
click at [242, 43] on icon at bounding box center [242, 42] width 6 height 6
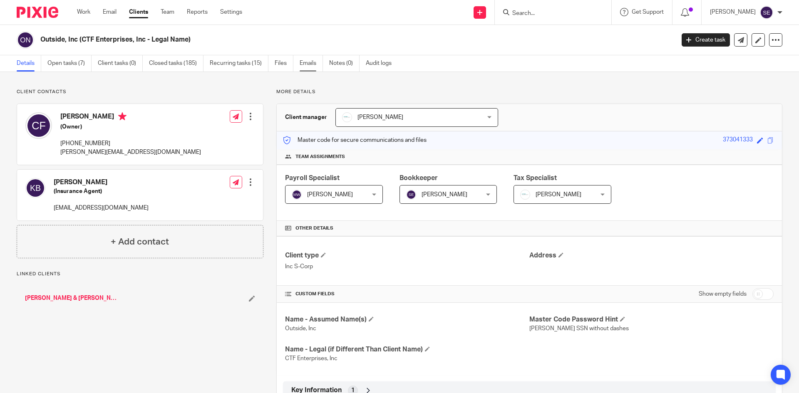
click at [309, 59] on link "Emails" at bounding box center [311, 63] width 23 height 16
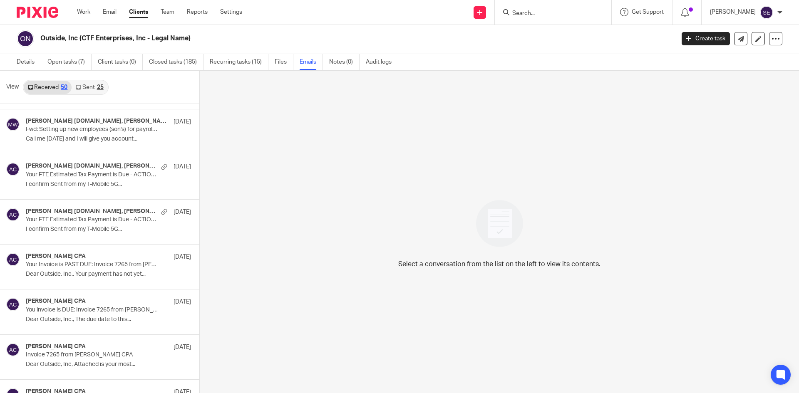
scroll to position [618, 0]
click at [78, 210] on h4 "[PERSON_NAME] [DOMAIN_NAME], [PERSON_NAME]" at bounding box center [79, 211] width 106 height 7
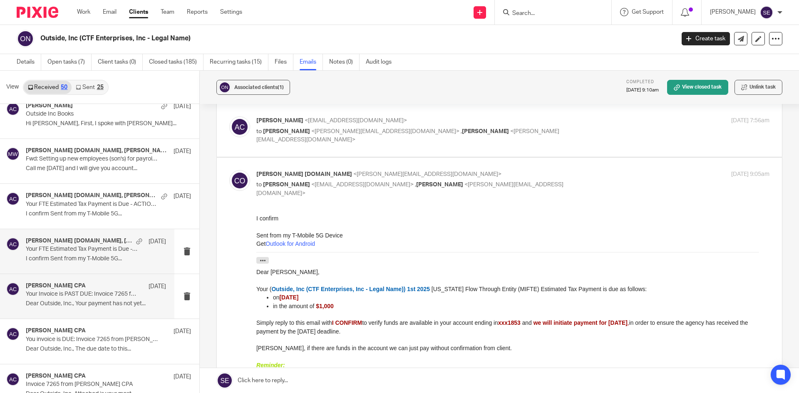
scroll to position [588, 0]
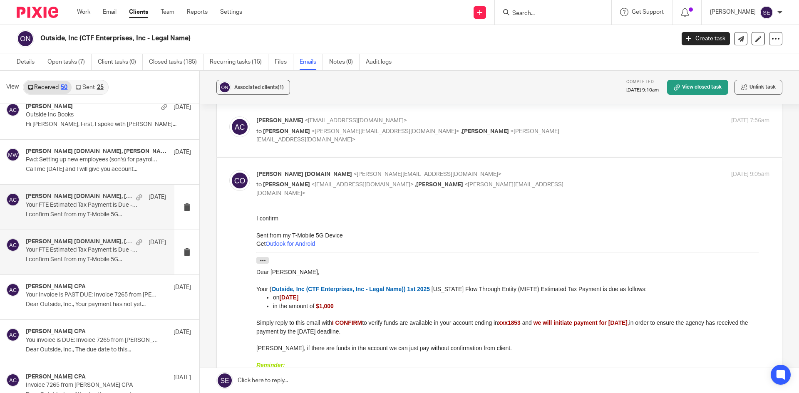
click at [103, 211] on div "corey outsideincdesign.com, Amy Corfixsen Apr 7 Your FTE Estimated Tax Payment …" at bounding box center [96, 207] width 140 height 28
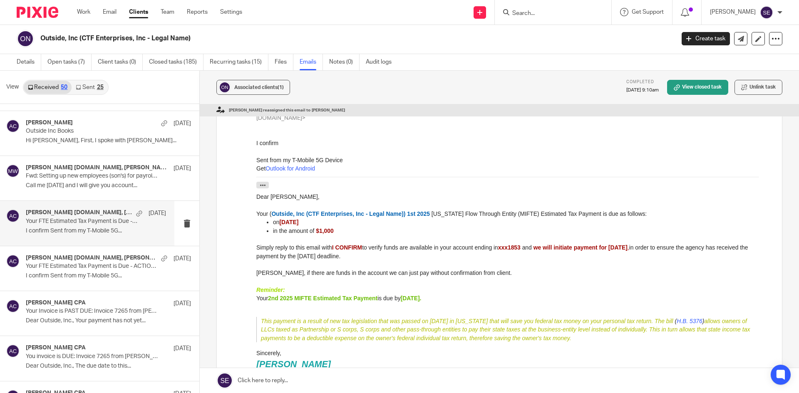
scroll to position [107, 0]
click at [75, 183] on p "Call me tomorrow and I will give you account..." at bounding box center [96, 185] width 140 height 7
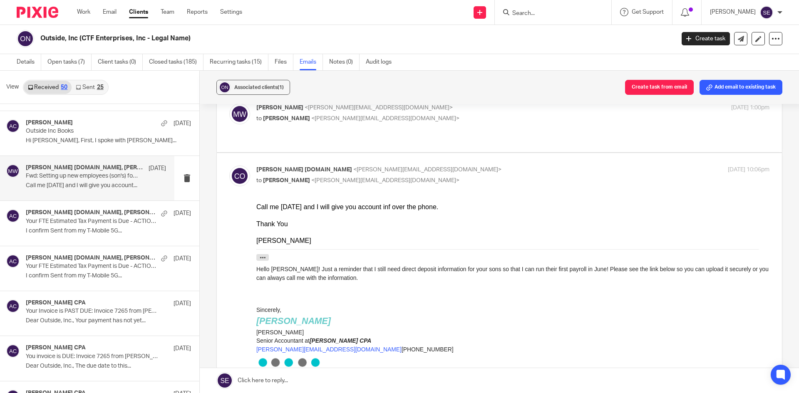
scroll to position [44, 0]
click at [109, 130] on p "Outside Inc Books" at bounding box center [82, 131] width 112 height 7
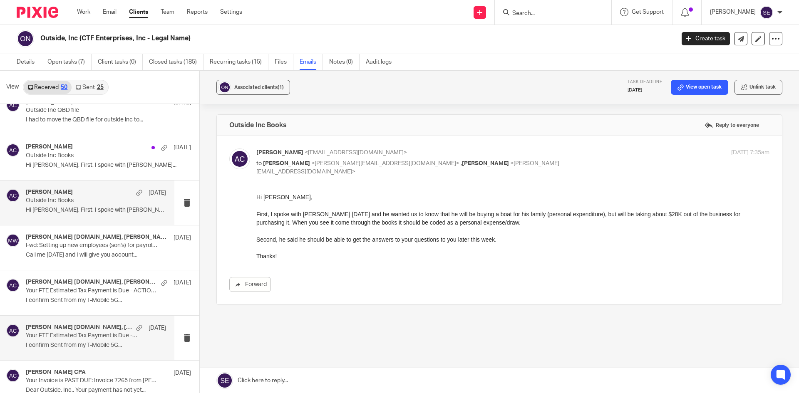
scroll to position [497, 0]
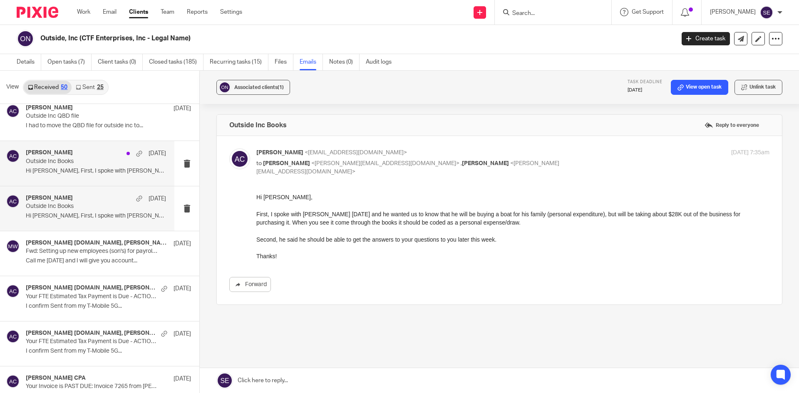
click at [99, 165] on div "Amy Corfixsen Jun 25 Outside Inc Books Hi Michelle, First, I spoke with Corey..." at bounding box center [96, 163] width 140 height 28
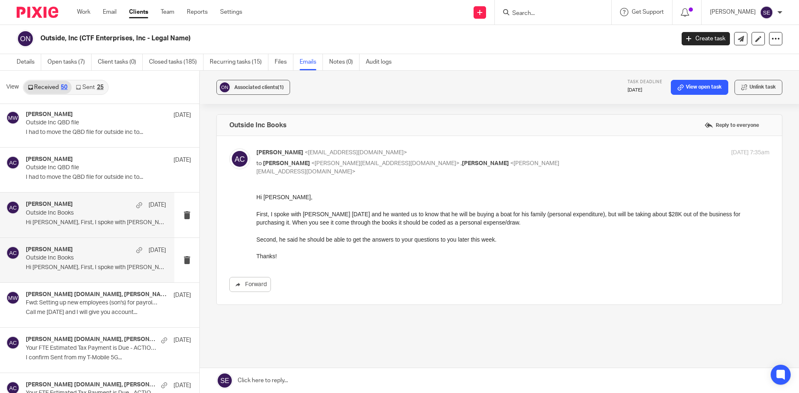
scroll to position [444, 0]
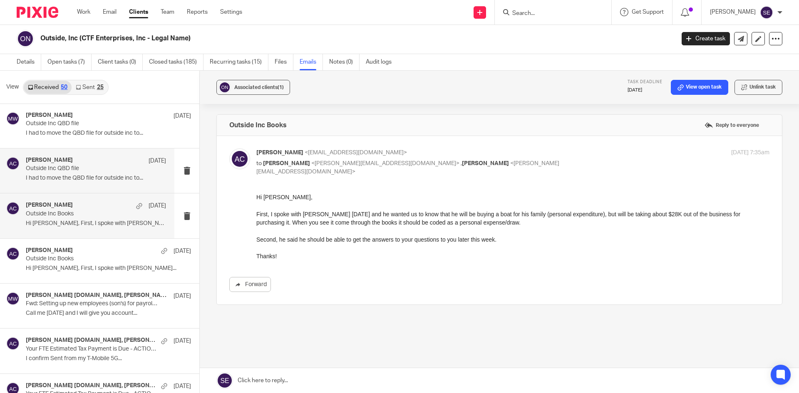
click at [72, 161] on div "Amy Corfixsen Jun 27" at bounding box center [96, 161] width 140 height 8
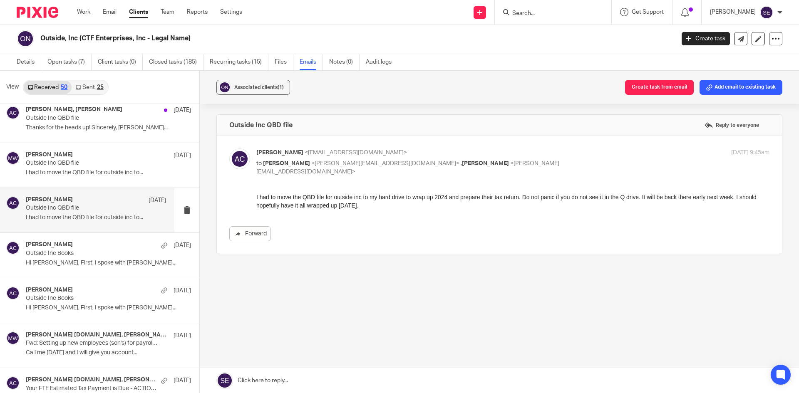
scroll to position [404, 0]
click at [72, 161] on p "Outside Inc QBD file" at bounding box center [82, 163] width 112 height 7
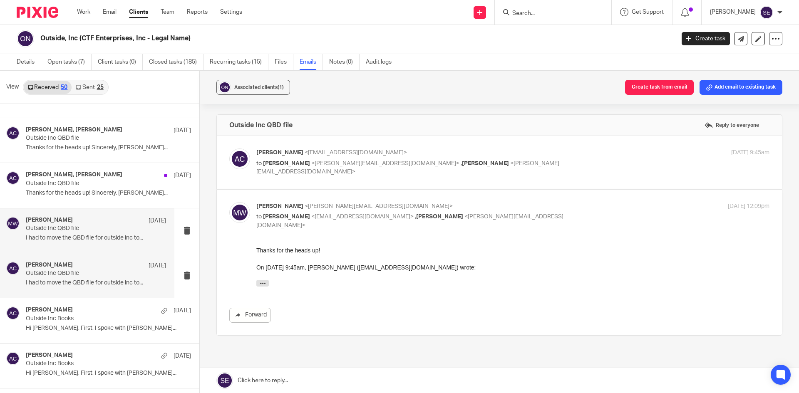
scroll to position [340, 0]
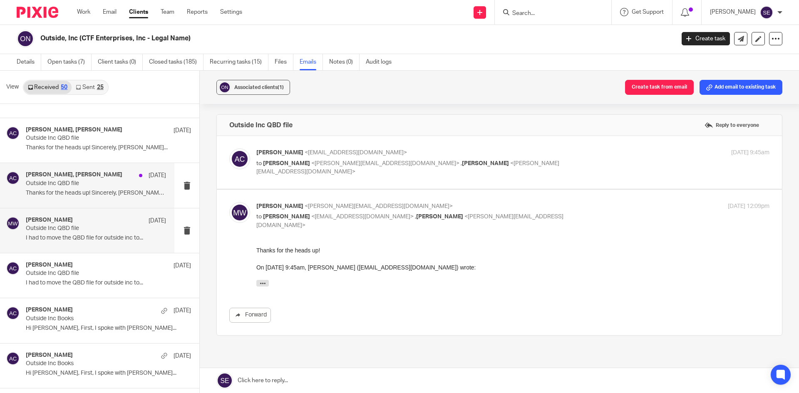
click at [99, 183] on p "Outside Inc QBD file" at bounding box center [82, 183] width 112 height 7
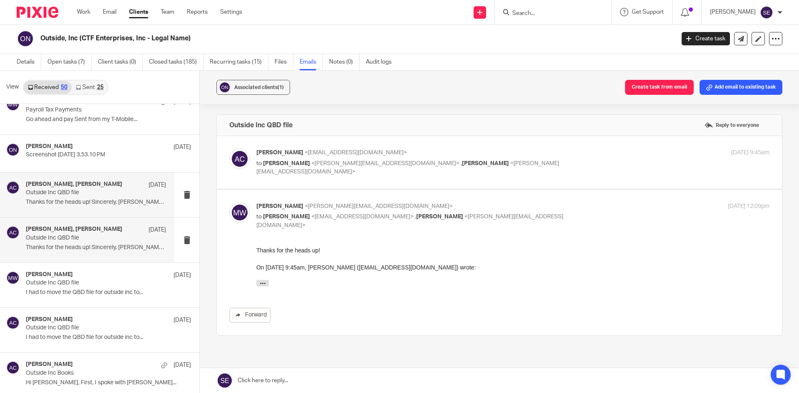
scroll to position [283, 0]
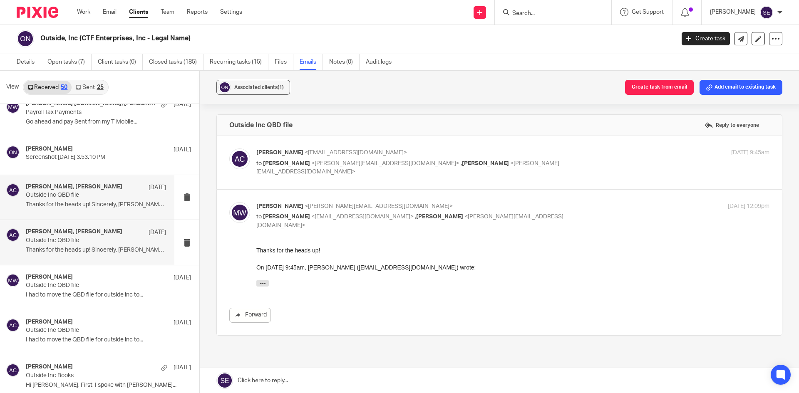
click at [77, 198] on p "Outside Inc QBD file" at bounding box center [82, 195] width 112 height 7
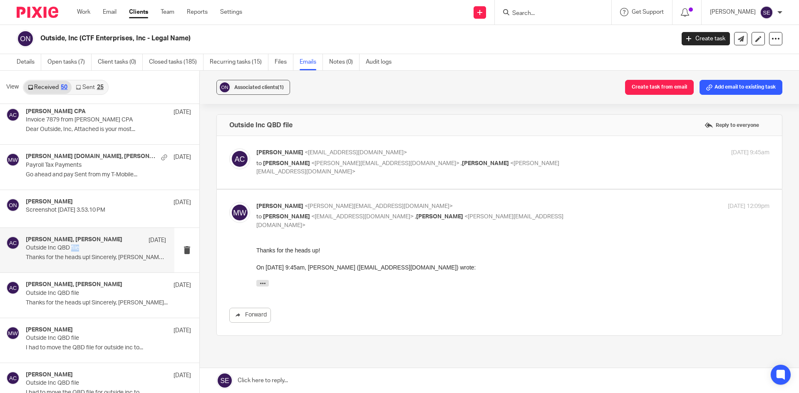
scroll to position [229, 0]
click at [69, 162] on p "Payroll Tax Payments" at bounding box center [82, 165] width 112 height 7
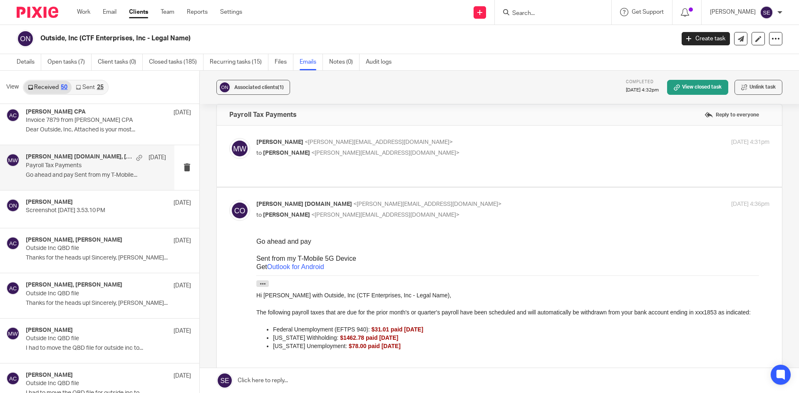
scroll to position [0, 0]
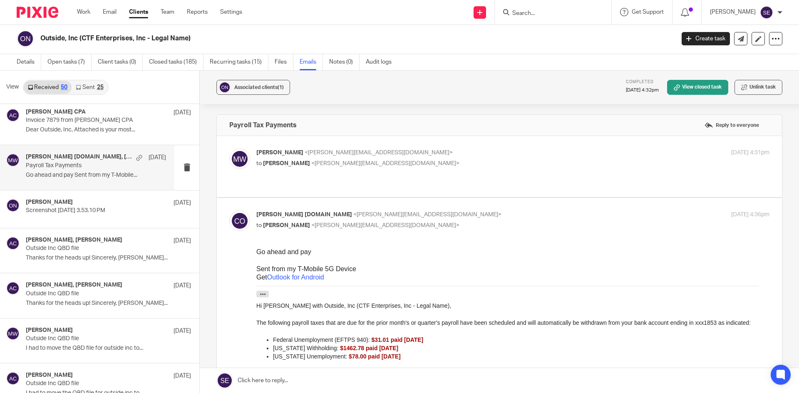
click at [270, 174] on div "Melissa Wander <melissa@amylcpa.com> to Corey Finkler <corey@outsideincdesign.c…" at bounding box center [499, 167] width 540 height 36
click at [337, 174] on div "Melissa Wander <melissa@amylcpa.com> to Corey Finkler <corey@outsideincdesign.c…" at bounding box center [499, 167] width 540 height 36
click at [371, 187] on label at bounding box center [499, 166] width 565 height 61
click at [229, 149] on input "checkbox" at bounding box center [229, 148] width 0 height 0
checkbox input "true"
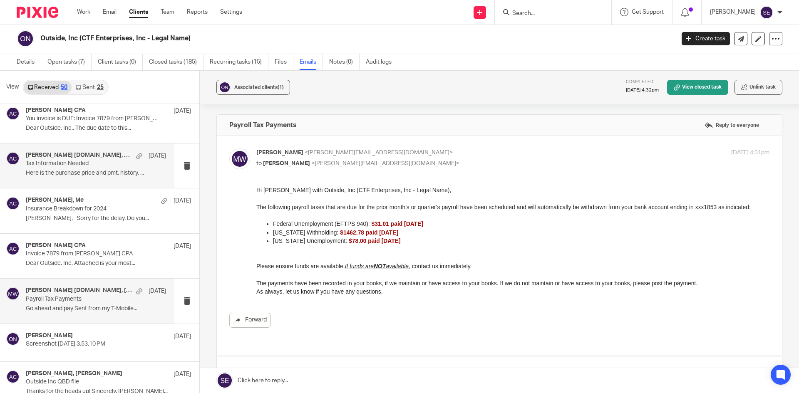
click at [67, 161] on p "Tax Information Needed" at bounding box center [82, 163] width 112 height 7
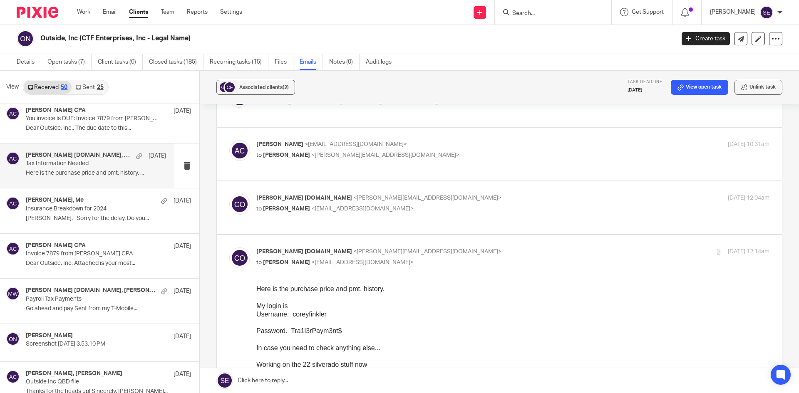
scroll to position [115, 0]
click at [273, 223] on label at bounding box center [499, 208] width 565 height 53
click at [229, 194] on input "checkbox" at bounding box center [229, 194] width 0 height 0
checkbox input "true"
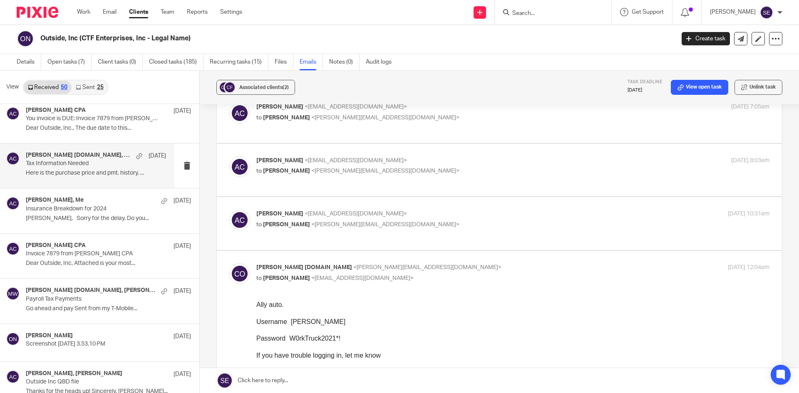
scroll to position [35, 0]
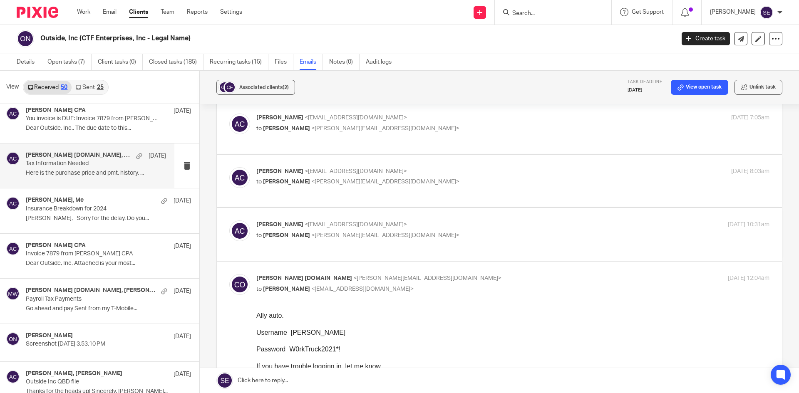
click at [277, 177] on div "Amy Corfixsen <amylcpa@gmail.com> to Corey Finkler <corey@outsideincdesign.com>" at bounding box center [427, 176] width 342 height 19
checkbox input "true"
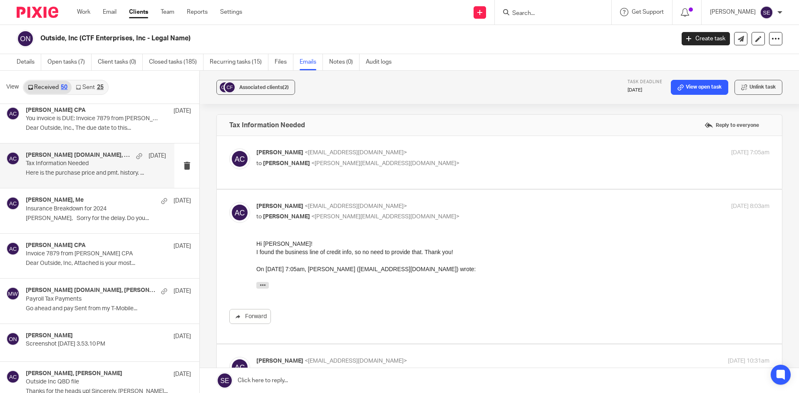
click at [278, 176] on label at bounding box center [499, 162] width 565 height 53
click at [229, 149] on input "checkbox" at bounding box center [229, 148] width 0 height 0
checkbox input "true"
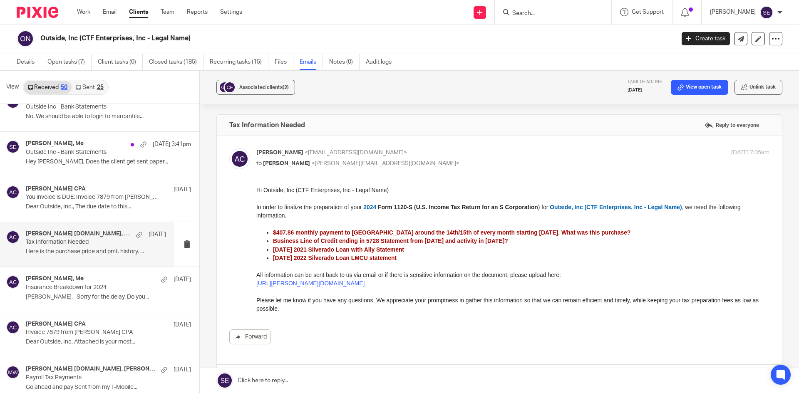
click at [84, 223] on div "corey outsideincdesign.com, Me Jul 16 Tax Information Needed Here is the purcha…" at bounding box center [87, 244] width 174 height 45
click at [83, 205] on p "Dear Outside, Inc., The due date to this..." at bounding box center [96, 206] width 140 height 7
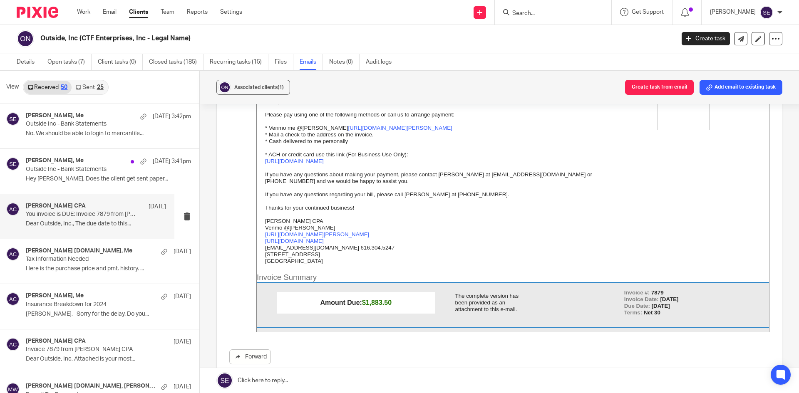
scroll to position [117, 0]
click at [76, 161] on div "Holly Utting, Me Aug 13 3:41pm" at bounding box center [96, 161] width 140 height 8
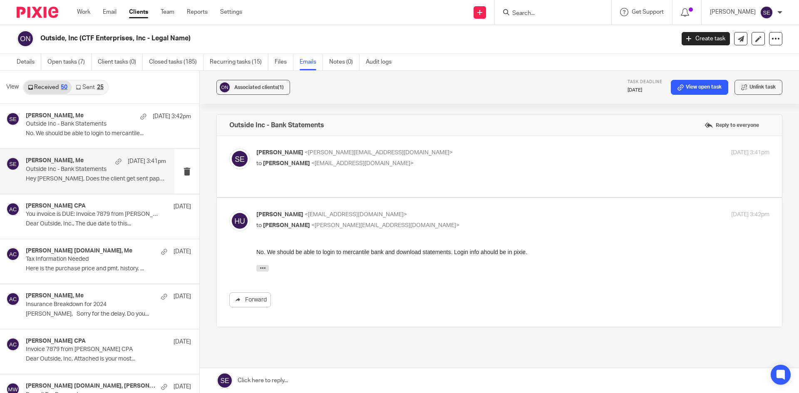
scroll to position [0, 0]
click at [90, 124] on p "Outside Inc - Bank Statements" at bounding box center [82, 124] width 112 height 7
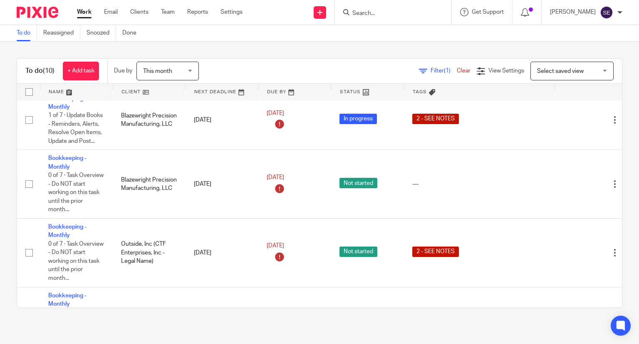
scroll to position [139, 0]
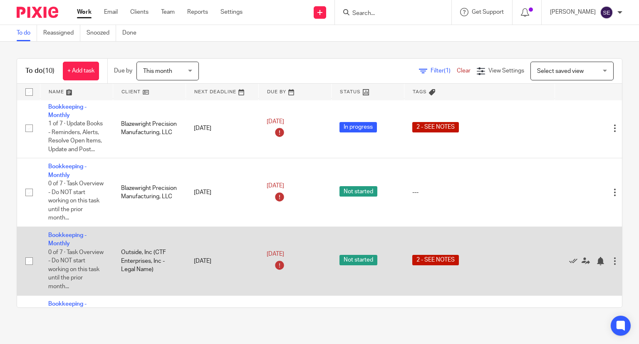
click at [57, 240] on td "Bookkeeping - Monthly 0 of 7 · Task Overview - Do NOT start working on this tas…" at bounding box center [76, 260] width 73 height 69
click at [66, 238] on link "Bookkeeping - Monthly" at bounding box center [67, 239] width 38 height 14
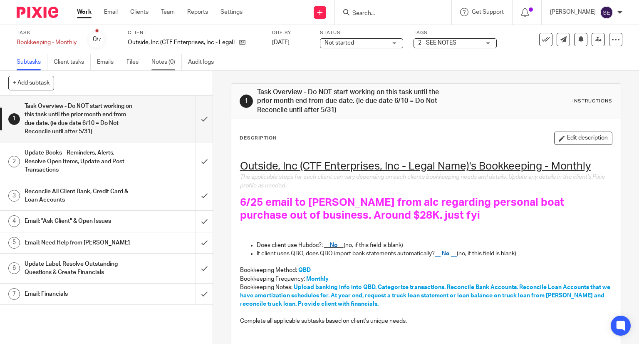
click at [171, 62] on link "Notes (0)" at bounding box center [166, 62] width 30 height 16
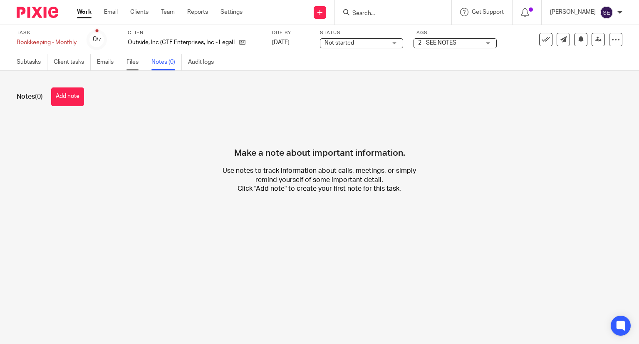
click at [139, 64] on link "Files" at bounding box center [135, 62] width 19 height 16
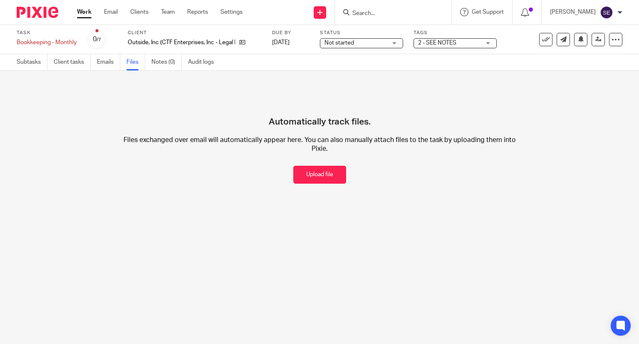
click at [99, 61] on link "Emails" at bounding box center [108, 62] width 23 height 16
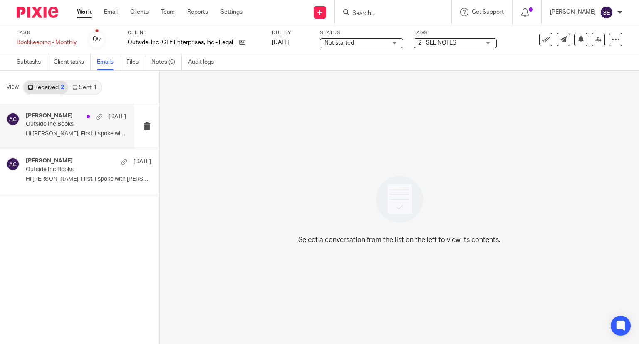
click at [64, 136] on p "Hi Michelle, First, I spoke with Corey..." at bounding box center [76, 133] width 100 height 7
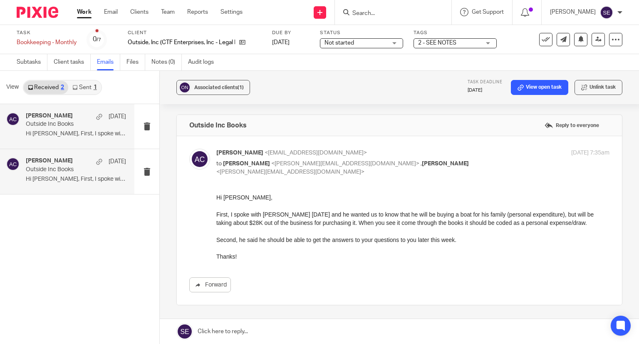
click at [87, 162] on div "Amy Corfixsen Jun 25" at bounding box center [76, 161] width 100 height 8
click at [60, 169] on p "Outside Inc Books" at bounding box center [66, 169] width 80 height 7
click at [60, 149] on div "Amy Corfixsen Jun 25 Outside Inc Books Hi Michelle, First, I spoke with Corey..." at bounding box center [79, 126] width 159 height 45
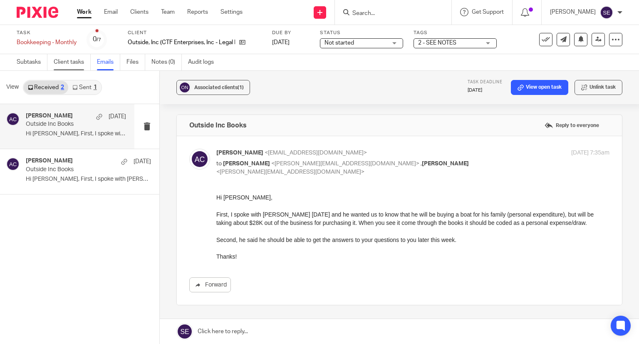
click at [70, 61] on link "Client tasks" at bounding box center [72, 62] width 37 height 16
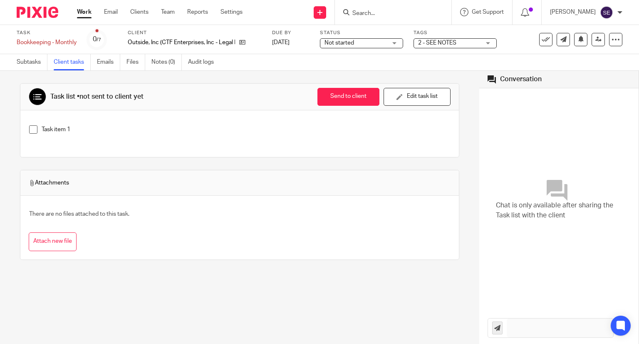
click at [36, 60] on link "Subtasks" at bounding box center [32, 62] width 31 height 16
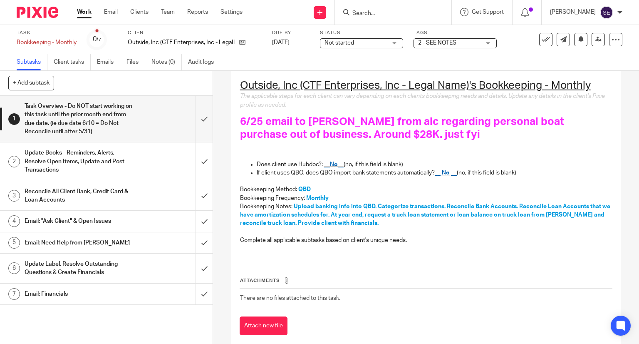
scroll to position [82, 0]
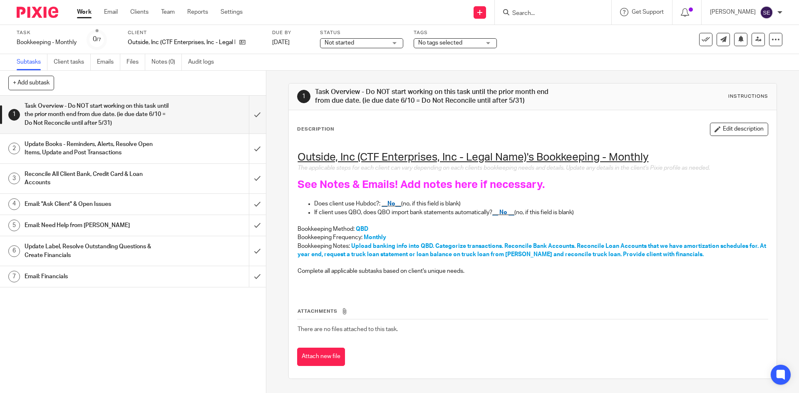
click at [137, 149] on h1 "Update Books - Reminders, Alerts, Resolve Open Items, Update and Post Transacti…" at bounding box center [97, 148] width 144 height 21
click at [133, 119] on h1 "Task Overview - Do NOT start working on this task until the prior month end fro…" at bounding box center [97, 115] width 144 height 30
click at [88, 12] on link "Work" at bounding box center [84, 12] width 15 height 8
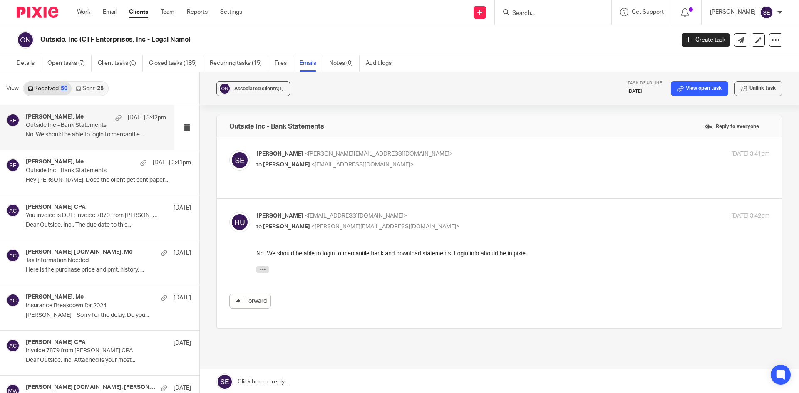
scroll to position [1, 0]
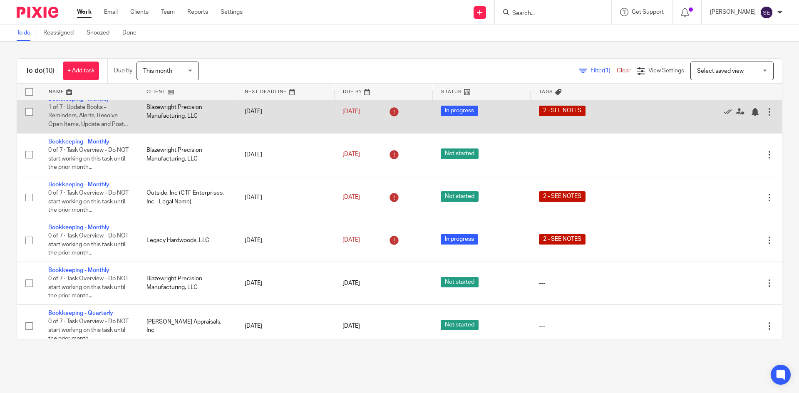
scroll to position [97, 0]
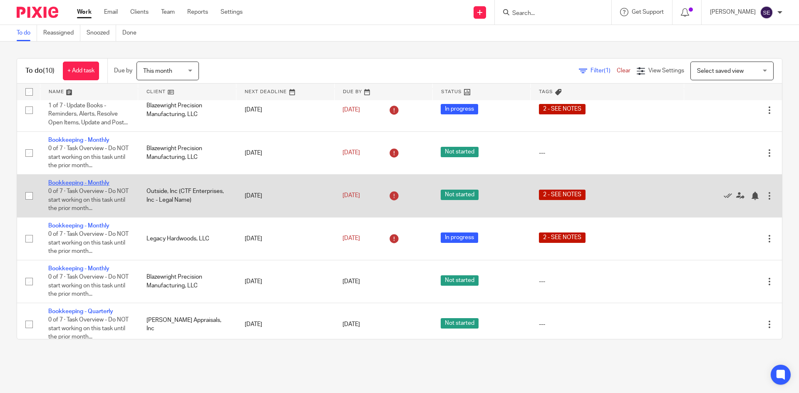
click at [86, 186] on link "Bookkeeping - Monthly" at bounding box center [78, 183] width 61 height 6
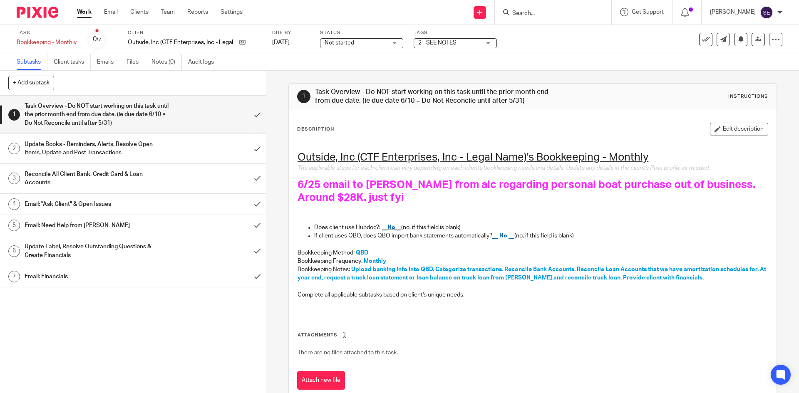
scroll to position [22, 0]
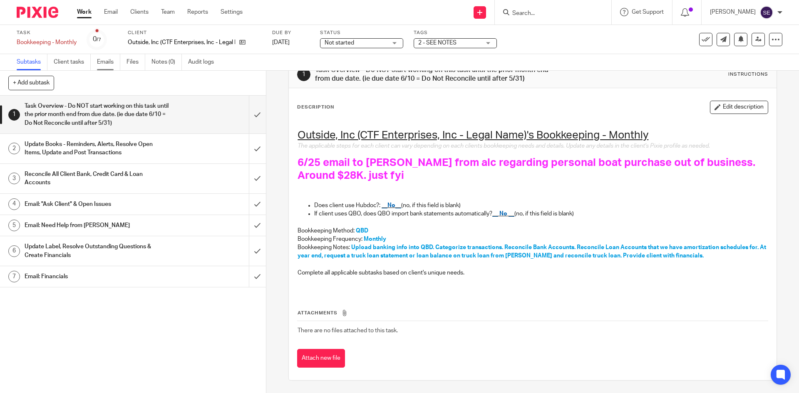
click at [111, 62] on link "Emails" at bounding box center [108, 62] width 23 height 16
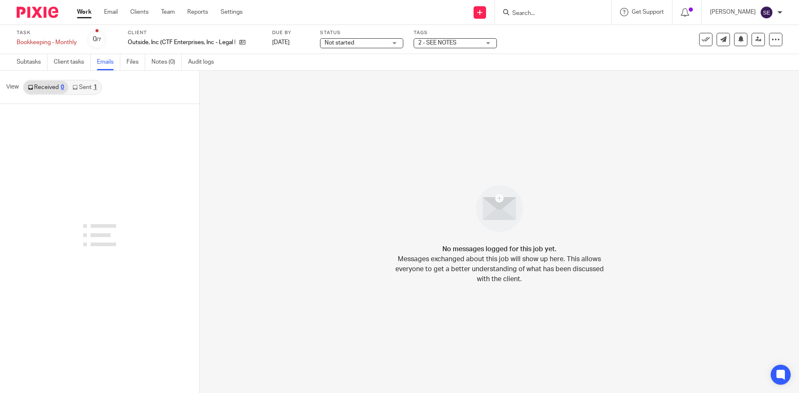
click at [90, 86] on link "Sent 1" at bounding box center [84, 87] width 32 height 13
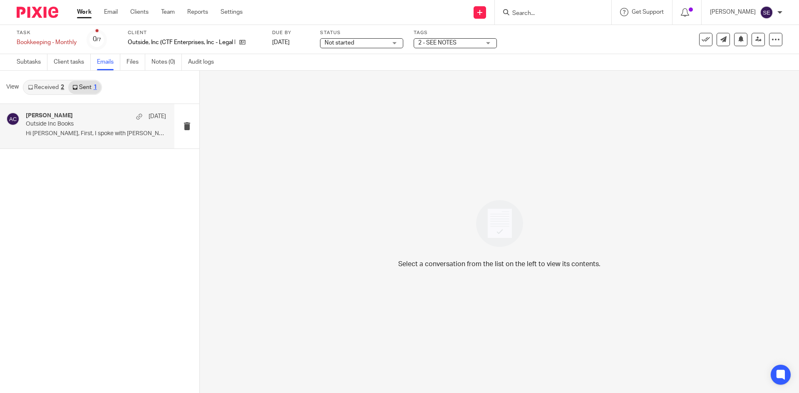
click at [94, 126] on p "Outside Inc Books" at bounding box center [82, 124] width 112 height 7
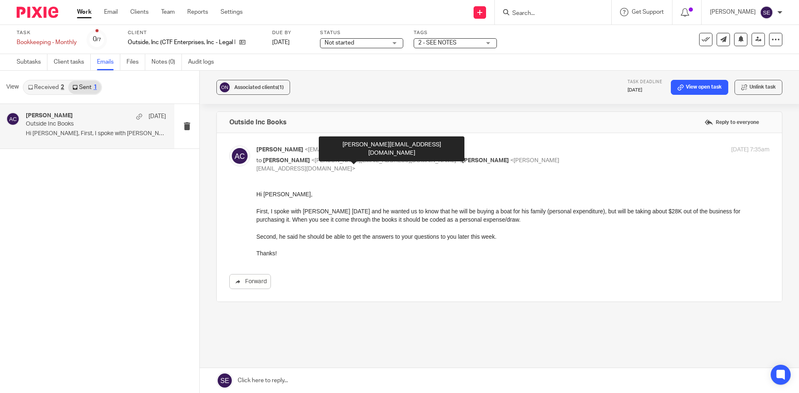
scroll to position [3, 0]
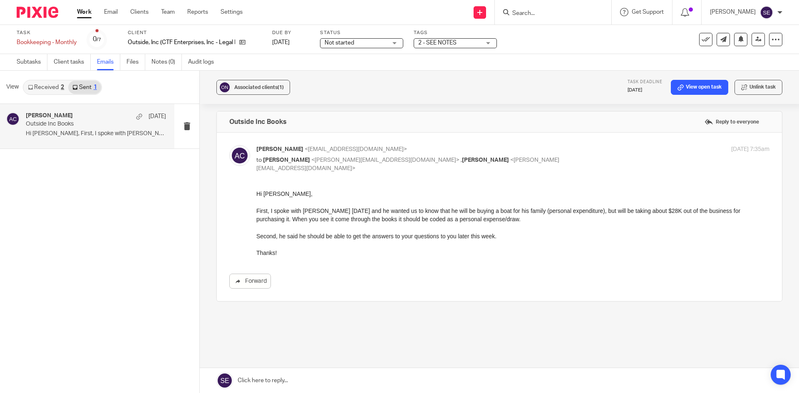
click at [44, 84] on link "Received 2" at bounding box center [46, 87] width 45 height 13
click at [94, 135] on p "Hi [PERSON_NAME], First, I spoke with [PERSON_NAME]..." at bounding box center [96, 133] width 140 height 7
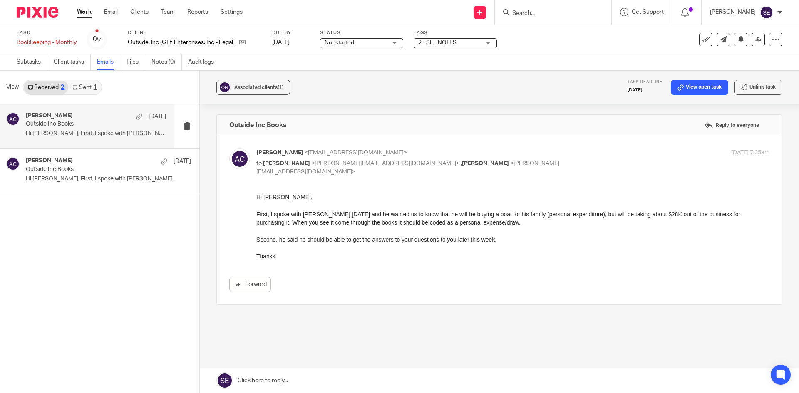
scroll to position [0, 0]
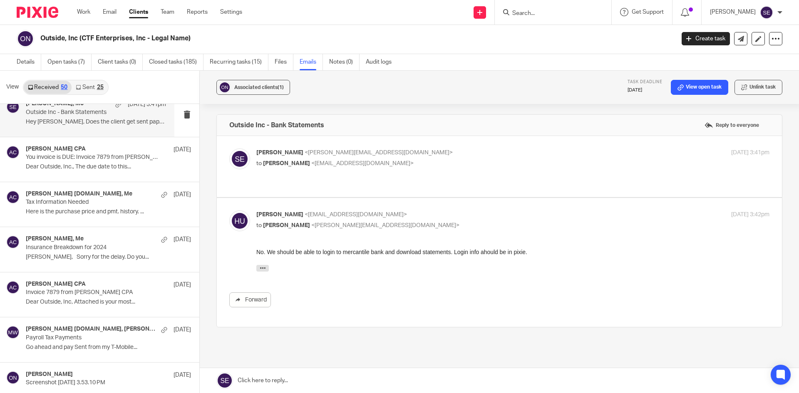
scroll to position [60, 0]
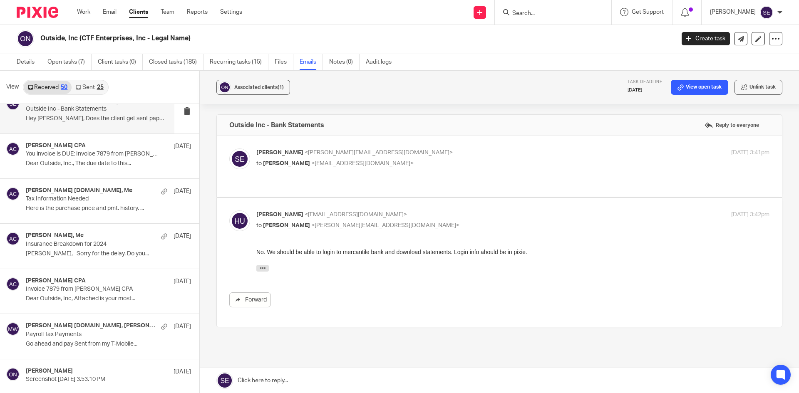
click at [101, 115] on p "Hey Holly, Does the client get sent paper..." at bounding box center [96, 118] width 140 height 7
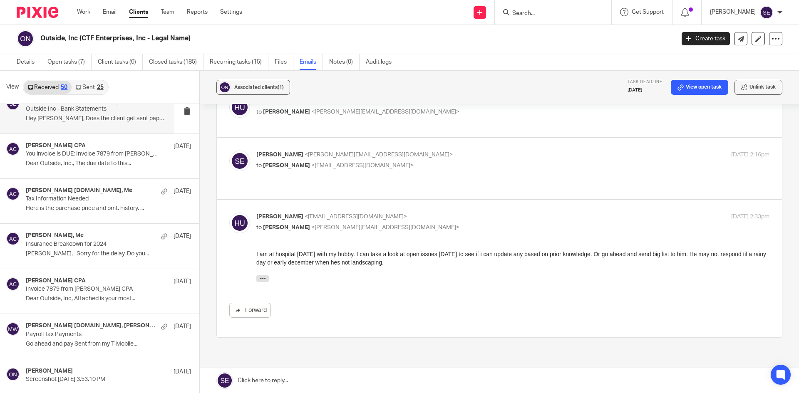
scroll to position [121, 0]
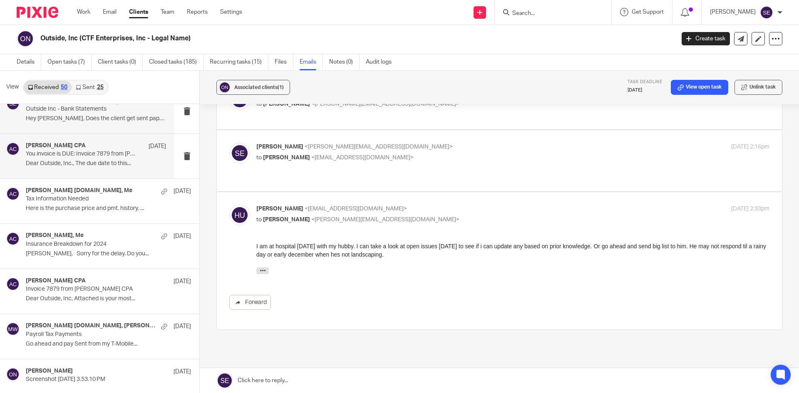
click at [74, 161] on p "Dear Outside, Inc., The due date to this..." at bounding box center [96, 163] width 140 height 7
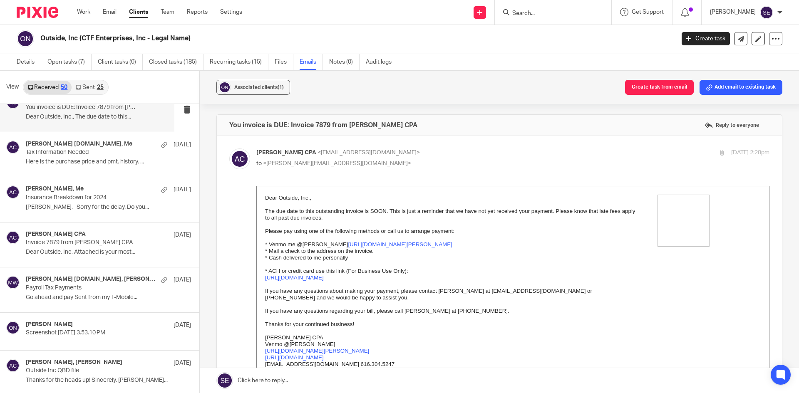
scroll to position [107, 0]
click at [84, 170] on div "corey outsideincdesign.com, Me Jul 16 Tax Information Needed Here is the purcha…" at bounding box center [87, 154] width 174 height 45
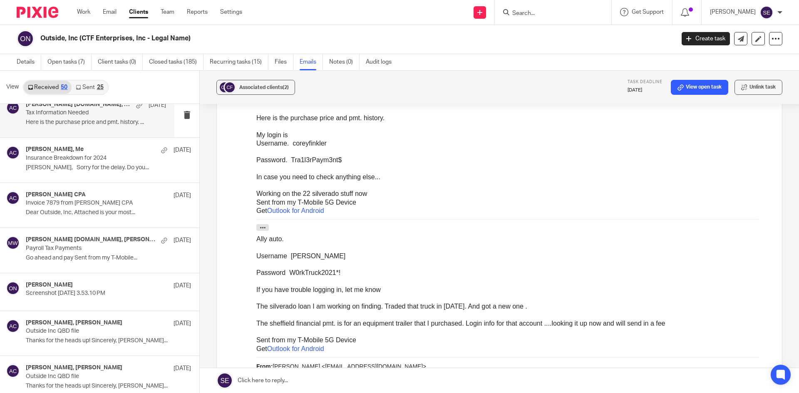
scroll to position [278, 0]
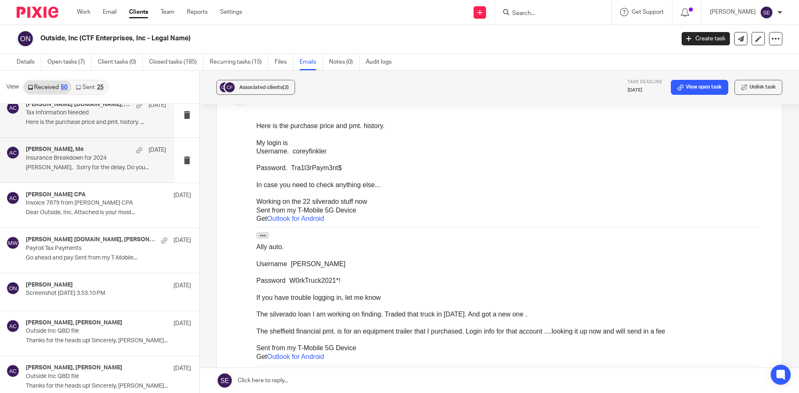
click at [82, 164] on p "Amy, Sorry for the delay. Do you..." at bounding box center [96, 167] width 140 height 7
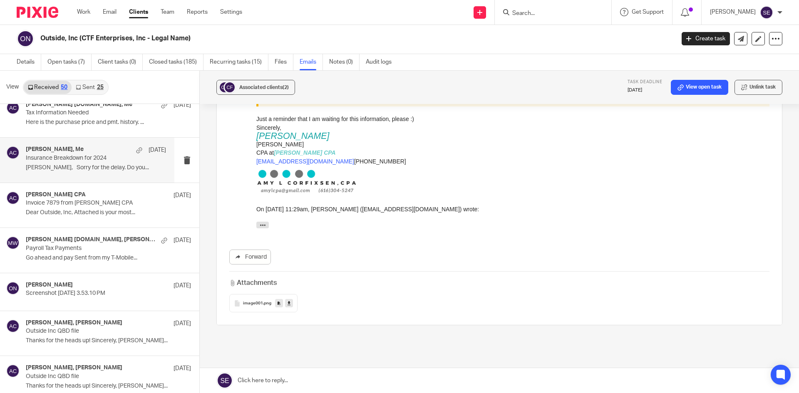
scroll to position [597, 0]
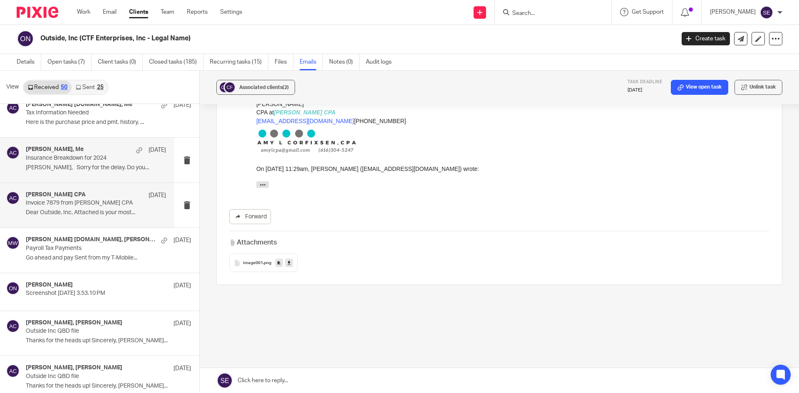
click at [93, 198] on div "Amy L Corfixsen CPA Jul 15" at bounding box center [96, 195] width 140 height 8
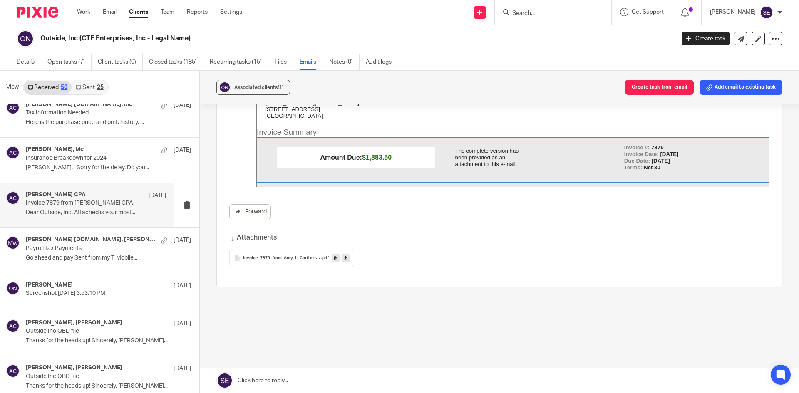
scroll to position [282, 0]
click at [43, 253] on div "corey outsideincdesign.com, Melissa Wander Jul 14 Payroll Tax Payments Go ahead…" at bounding box center [96, 250] width 140 height 28
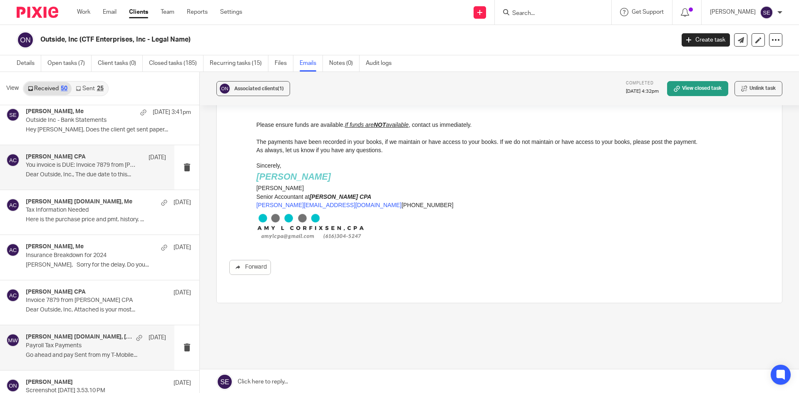
scroll to position [51, 0]
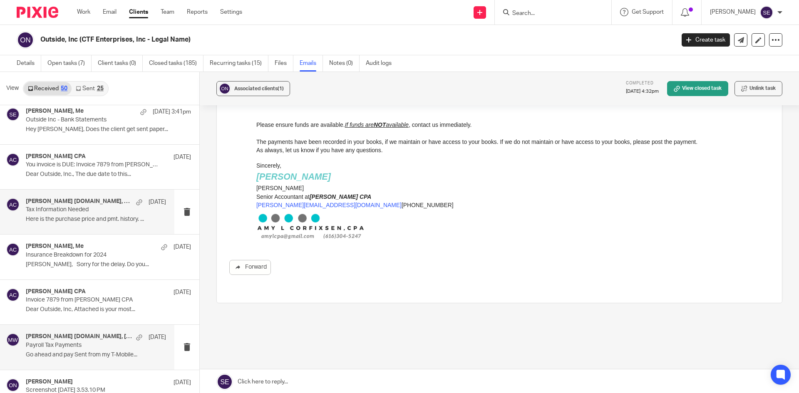
click at [82, 216] on div "corey outsideincdesign.com, Me Jul 16 Tax Information Needed Here is the purcha…" at bounding box center [96, 212] width 140 height 28
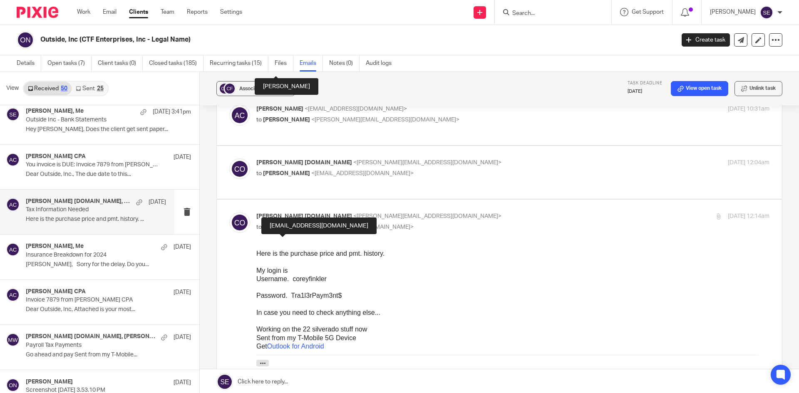
scroll to position [0, 0]
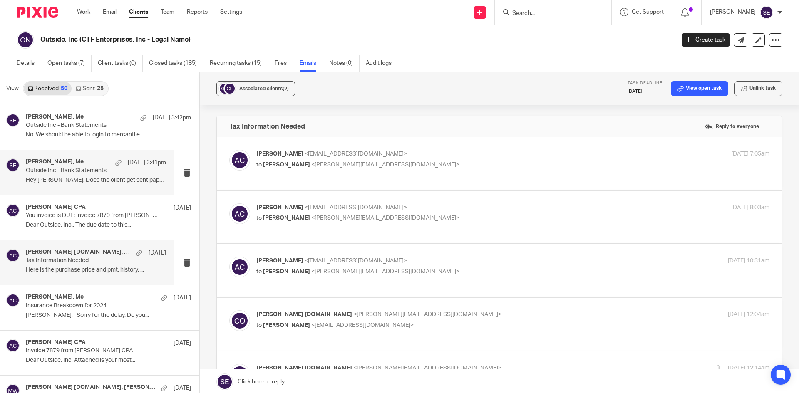
click at [114, 176] on div "Holly Utting, Me Aug 13 3:41pm Outside Inc - Bank Statements Hey Holly, Does th…" at bounding box center [96, 173] width 140 height 28
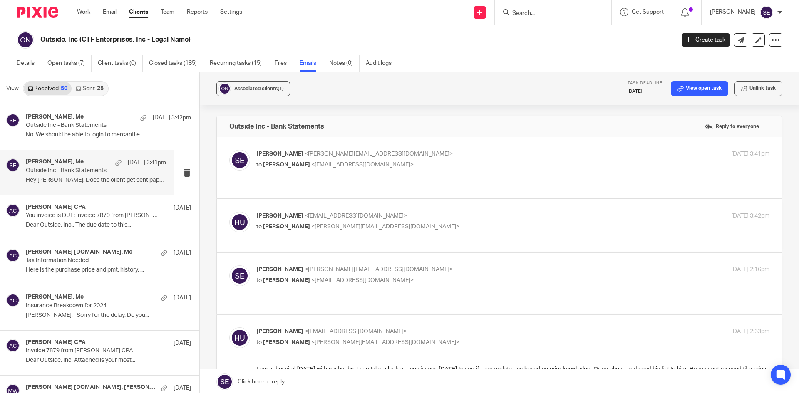
click at [89, 92] on link "Sent 25" at bounding box center [90, 88] width 36 height 13
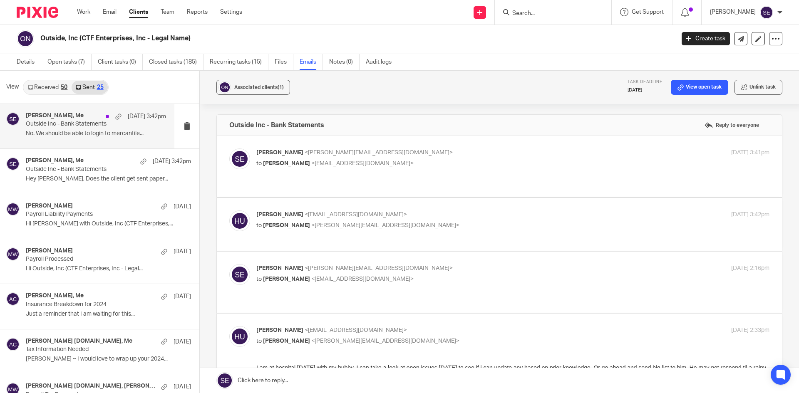
click at [67, 139] on div "Holly Utting, Me Aug 13 3:42pm Outside Inc - Bank Statements No. We should be a…" at bounding box center [96, 126] width 140 height 28
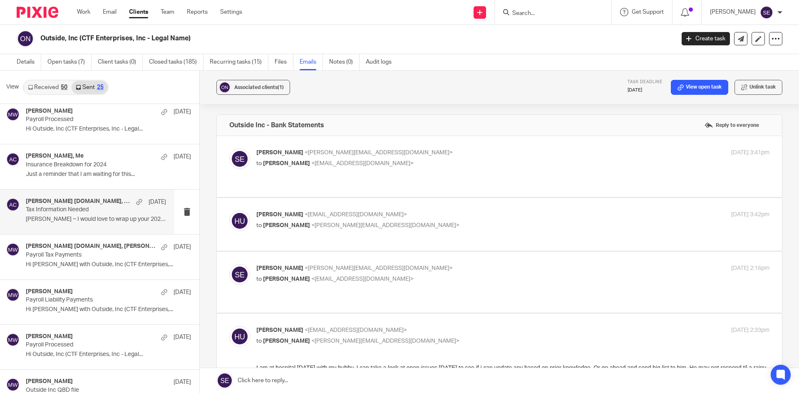
click at [101, 205] on div "corey outsideincdesign.com, Me Jul 15" at bounding box center [96, 202] width 140 height 8
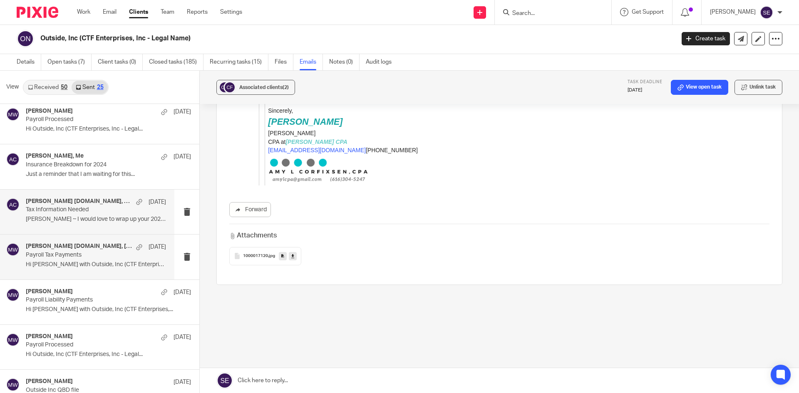
click at [81, 249] on h4 "corey outsideincdesign.com, Melissa Wander" at bounding box center [79, 246] width 106 height 7
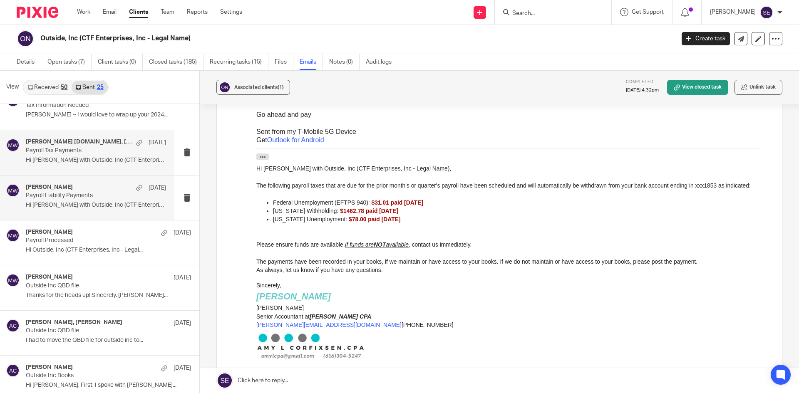
click at [94, 178] on div "Melissa Wander Jul 2 Payroll Liability Payments Hi Corey with Outside, Inc (CTF…" at bounding box center [87, 198] width 174 height 45
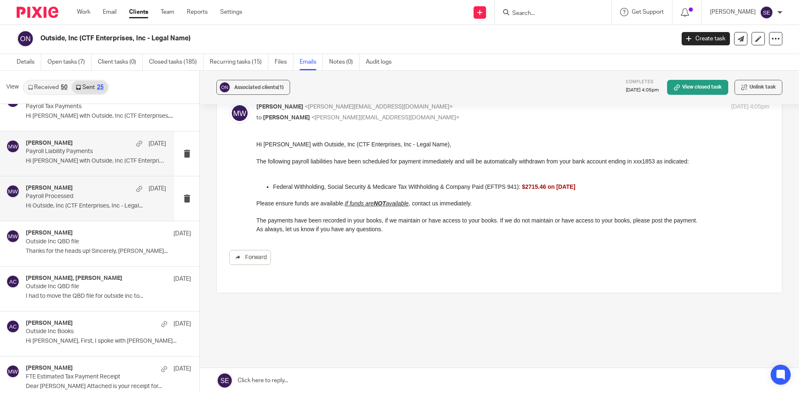
click at [107, 201] on div "Melissa Wander Jul 2 Payroll Processed Hi Outside, Inc (CTF Enterprises, Inc - …" at bounding box center [96, 199] width 140 height 28
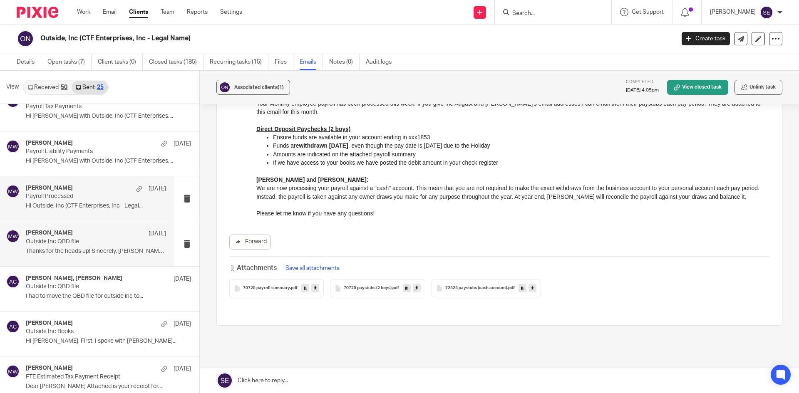
click at [88, 234] on div "Melissa Wander Jun 27" at bounding box center [96, 234] width 140 height 8
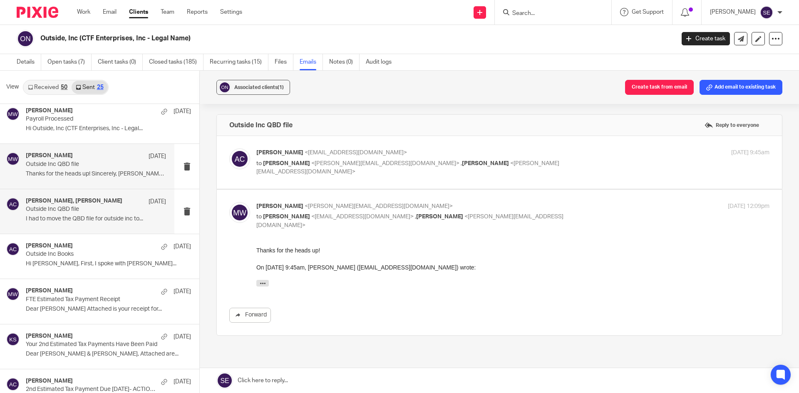
click at [112, 222] on p "I had to move the QBD file for outside inc to..." at bounding box center [96, 219] width 140 height 7
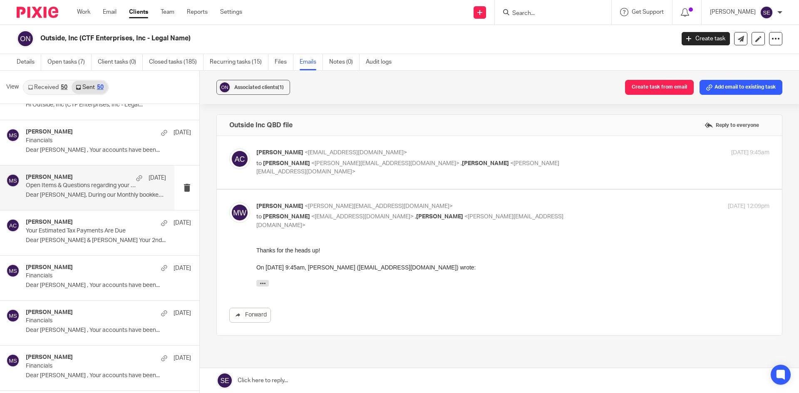
click at [114, 191] on div "Michelle Stuyvesant Jun 2 Open Items & Questions regarding your Bookkeeping. AC…" at bounding box center [96, 188] width 140 height 28
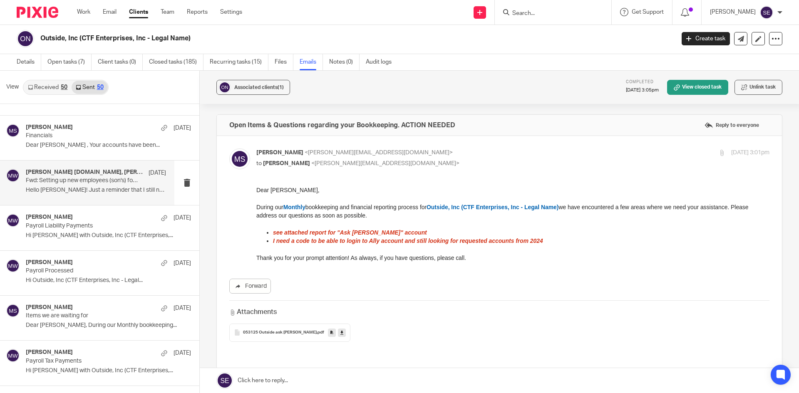
click at [118, 188] on p "Hello Corey! Just a reminder that I still need..." at bounding box center [96, 190] width 140 height 7
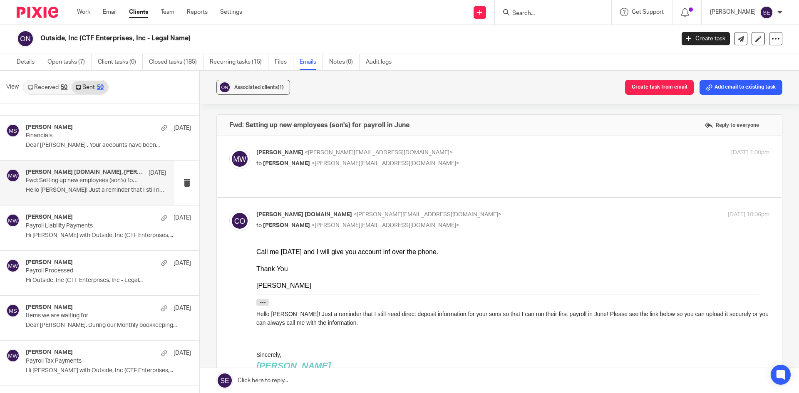
click at [299, 161] on span "Corey Finkler" at bounding box center [286, 164] width 47 height 6
checkbox input "true"
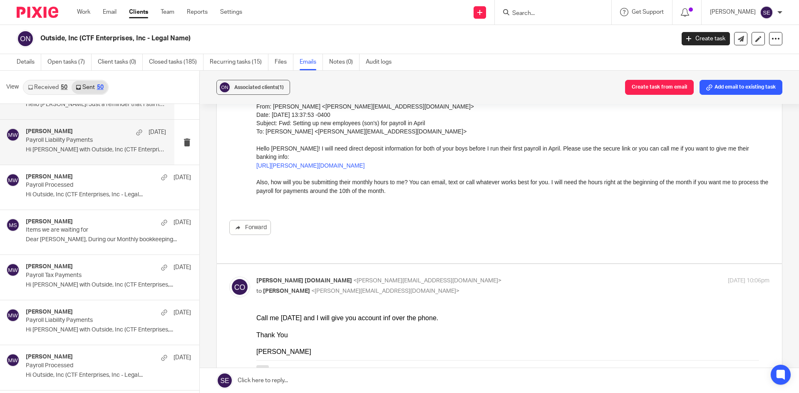
scroll to position [1177, 0]
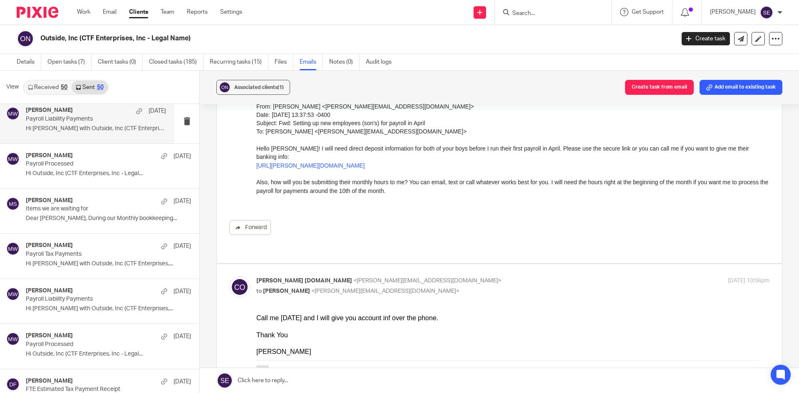
click at [106, 118] on p "Payroll Liability Payments" at bounding box center [82, 119] width 112 height 7
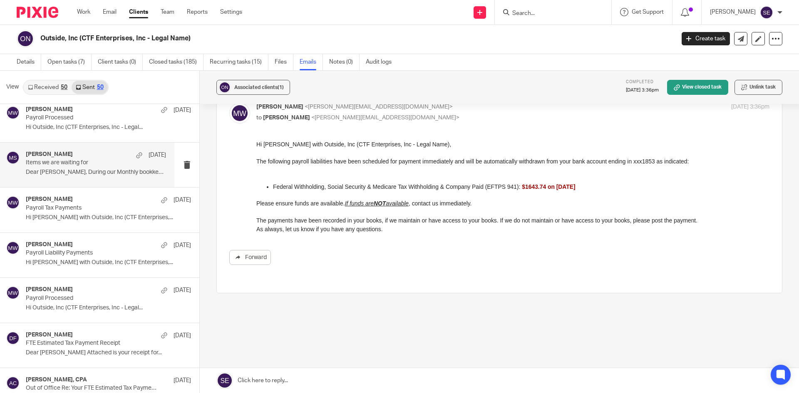
click at [73, 168] on div "Michelle Stuyvesant Apr 23 Items we are waiting for Dear Corey, During our Mont…" at bounding box center [96, 165] width 140 height 28
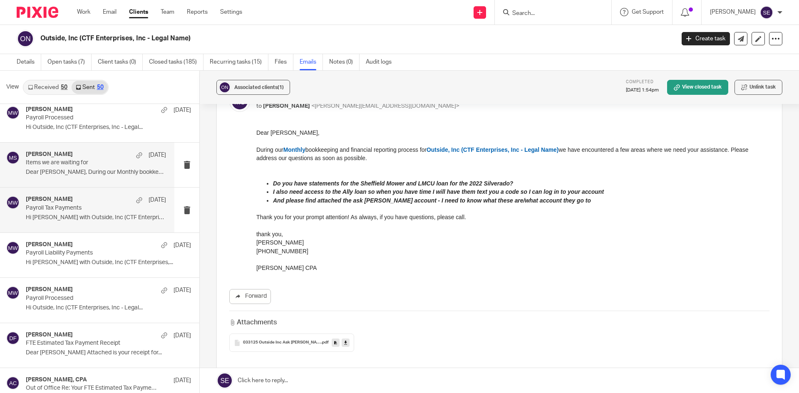
click at [84, 198] on div "Melissa Wander Apr 9" at bounding box center [96, 200] width 140 height 8
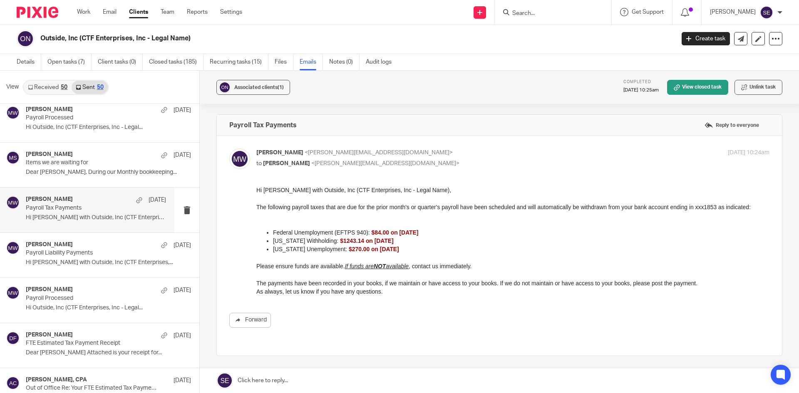
scroll to position [0, 0]
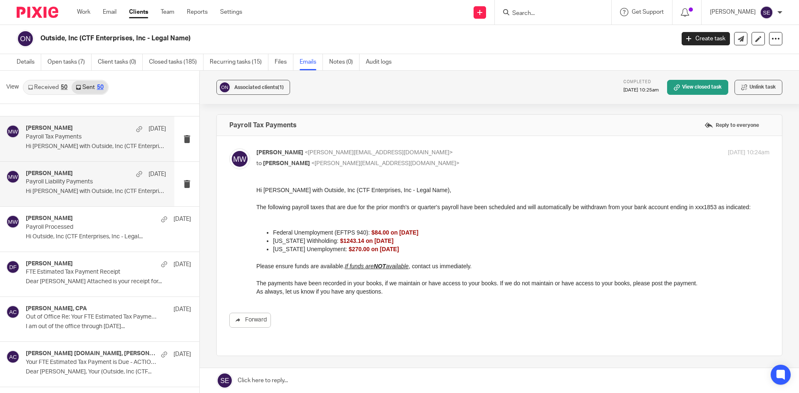
click at [106, 177] on div "Melissa Wander Apr 7" at bounding box center [96, 174] width 140 height 8
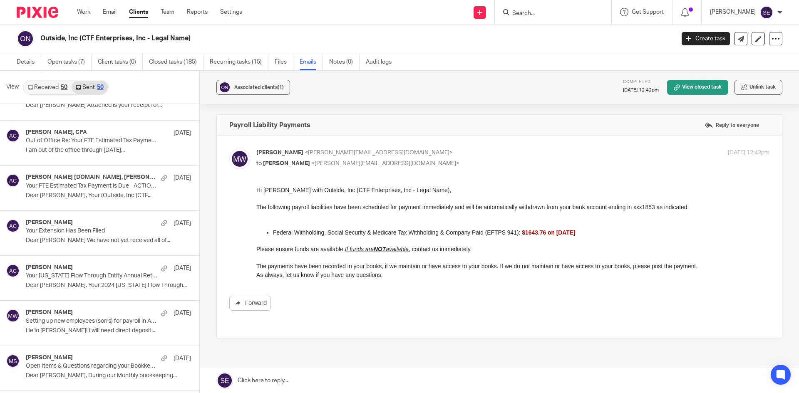
scroll to position [1472, 0]
click at [87, 183] on p "Your FTE Estimated Tax Payment is Due - ACTION REQUIRED" at bounding box center [82, 184] width 112 height 7
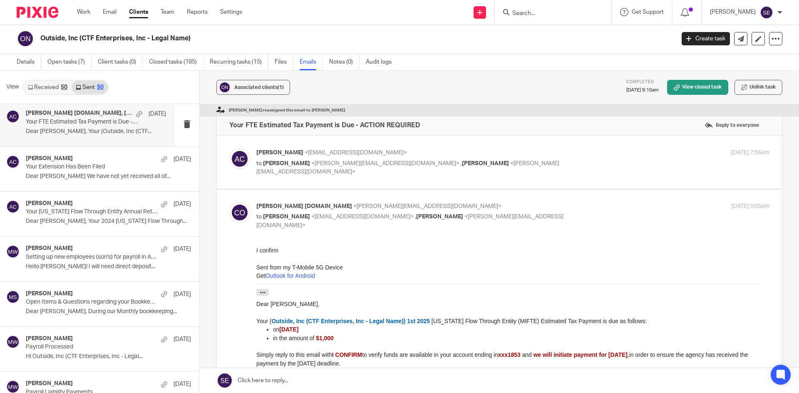
scroll to position [1537, 0]
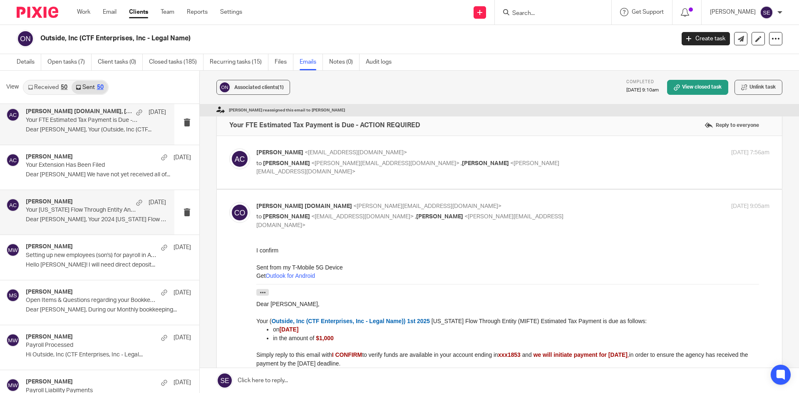
click at [107, 224] on div "Amy Corfixsen Mar 27 Your Michigan Flow Through Entity Annual Return Extension …" at bounding box center [96, 212] width 140 height 28
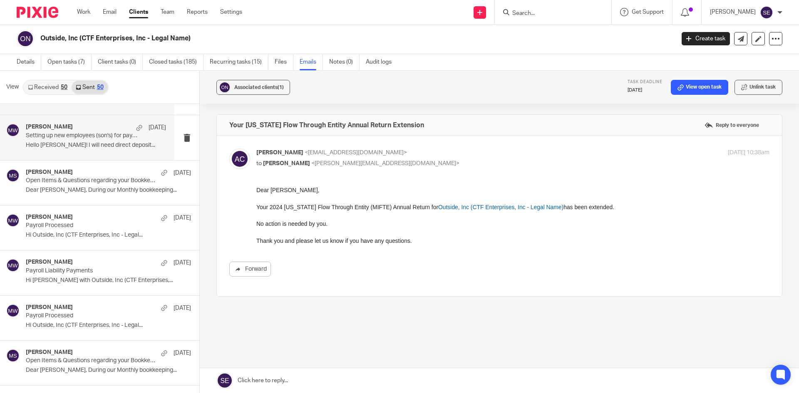
scroll to position [1621, 0]
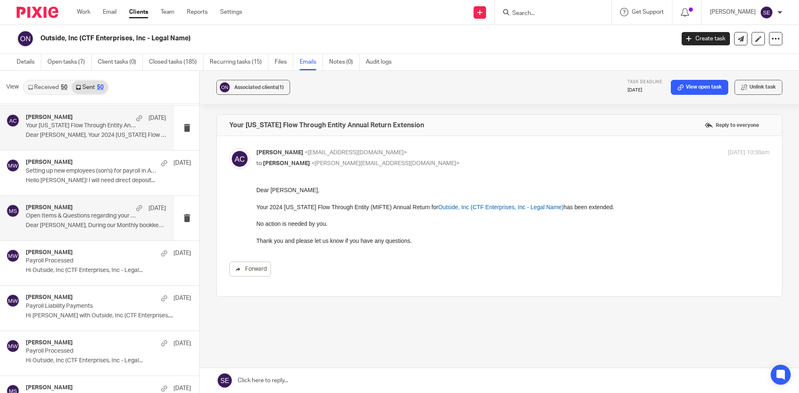
click at [91, 221] on div "Michelle Stuyvesant Mar 10 Open Items & Questions regarding your Bookkeeping. A…" at bounding box center [96, 218] width 140 height 28
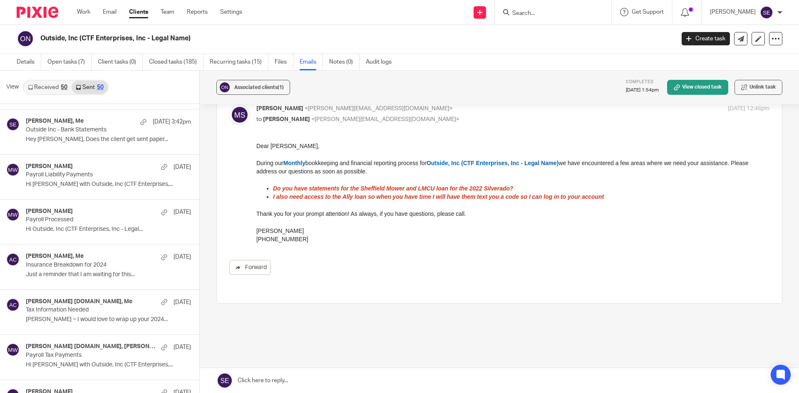
scroll to position [0, 0]
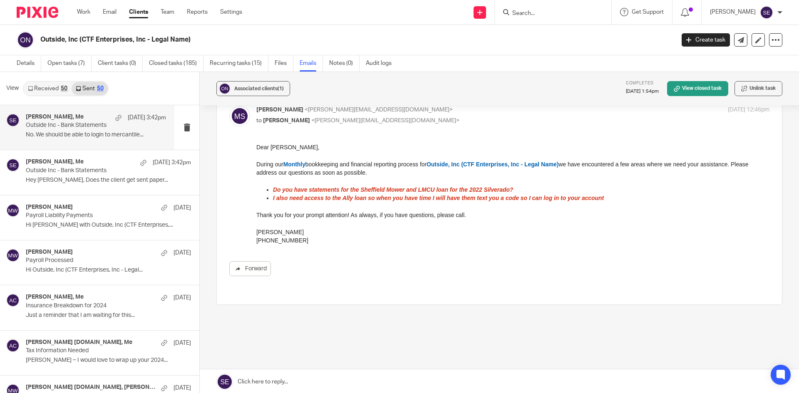
click at [90, 144] on div "Holly Utting, Me Aug 13 3:42pm Outside Inc - Bank Statements No. We should be a…" at bounding box center [87, 127] width 174 height 45
